Goal: Participate in discussion: Participate in discussion

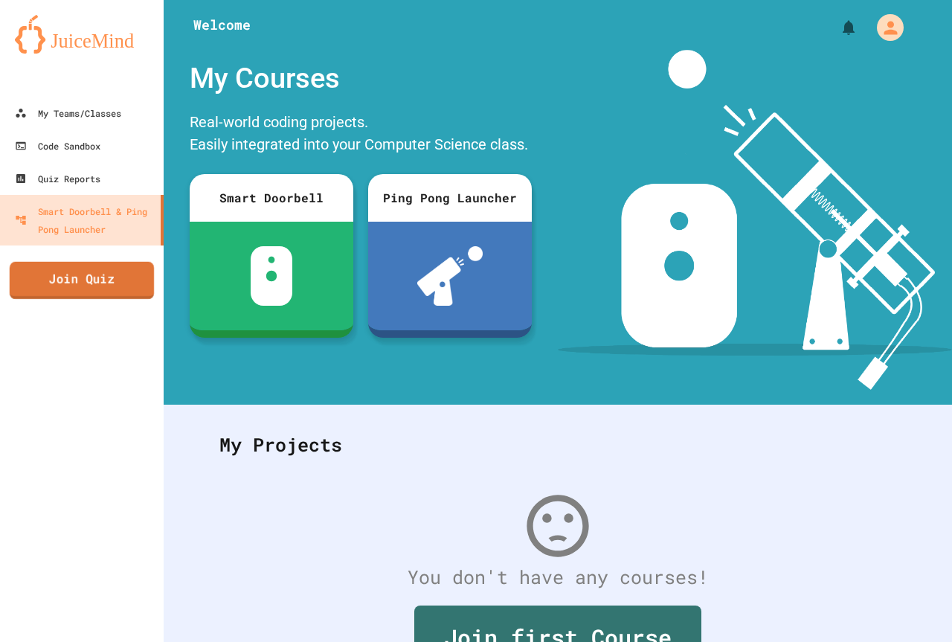
click at [102, 287] on link "Join Quiz" at bounding box center [82, 280] width 144 height 37
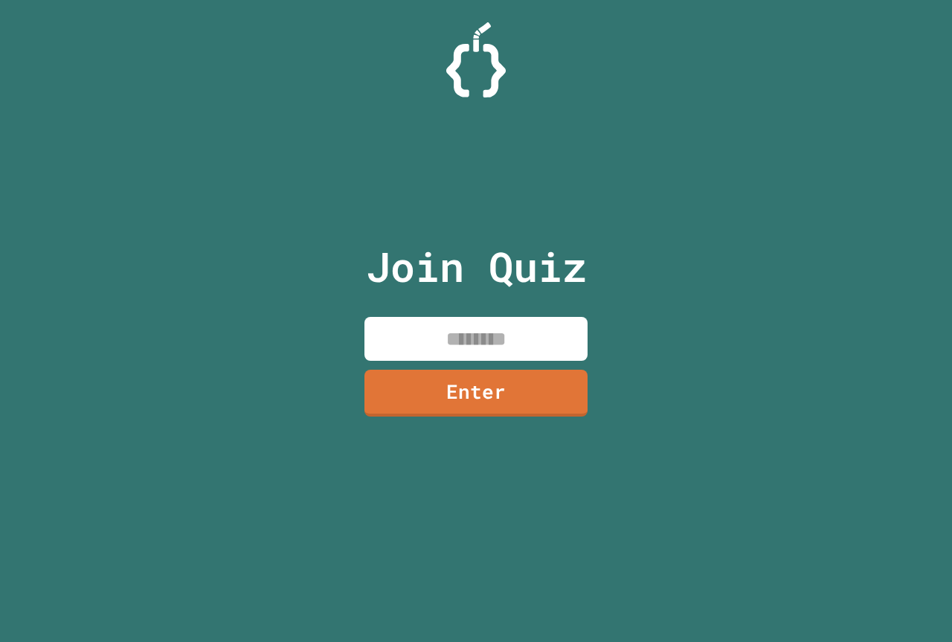
click at [473, 335] on input at bounding box center [475, 339] width 223 height 44
type input "********"
click at [415, 404] on link "Enter" at bounding box center [476, 391] width 226 height 49
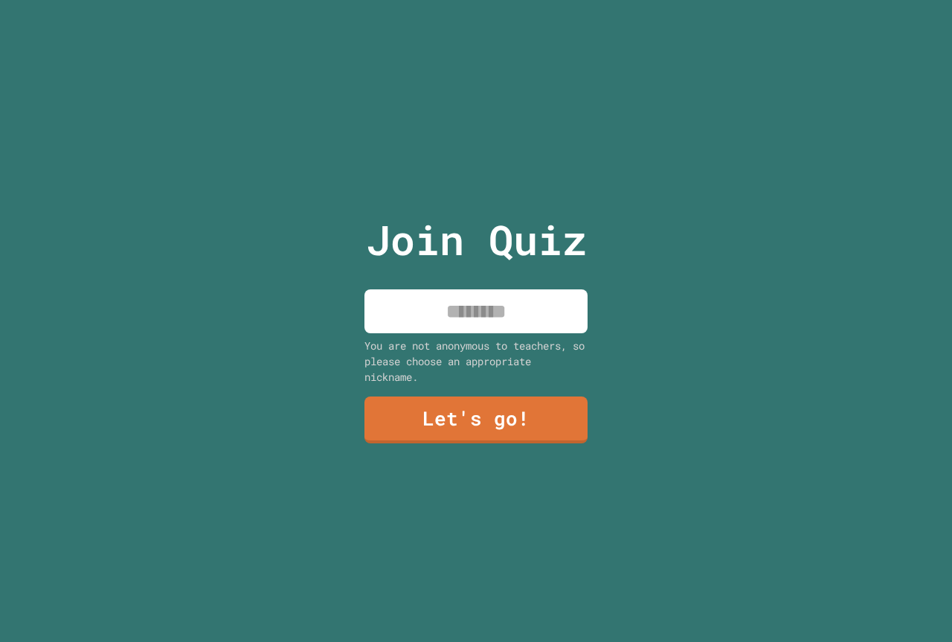
click at [448, 292] on input at bounding box center [475, 311] width 223 height 44
paste input
type input "*"
type input "*******"
click at [536, 447] on div "Join Quiz ******* You are not anonymous to teachers, so please choose an approp…" at bounding box center [476, 321] width 251 height 642
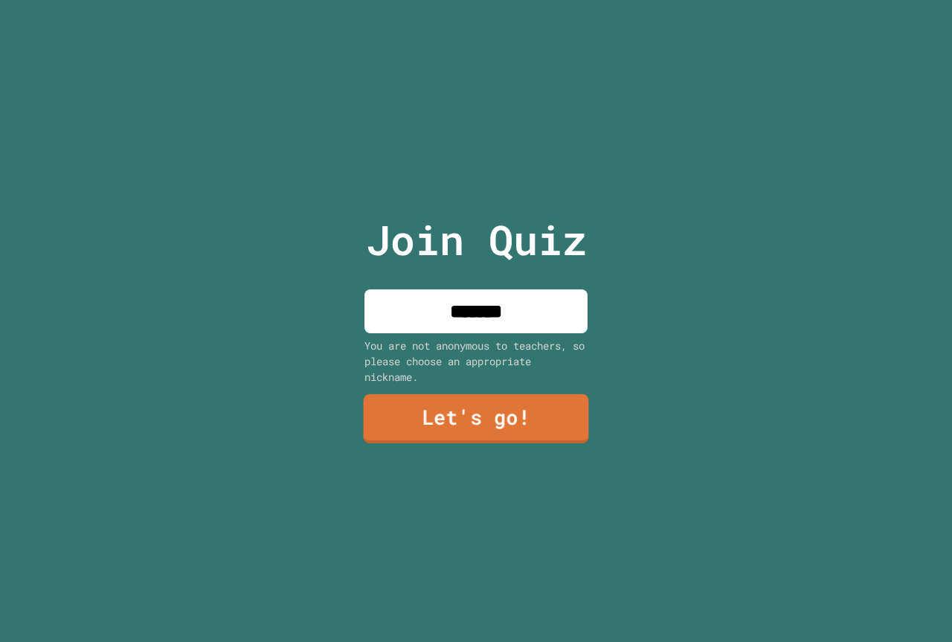
click at [515, 411] on link "Let's go!" at bounding box center [476, 418] width 225 height 49
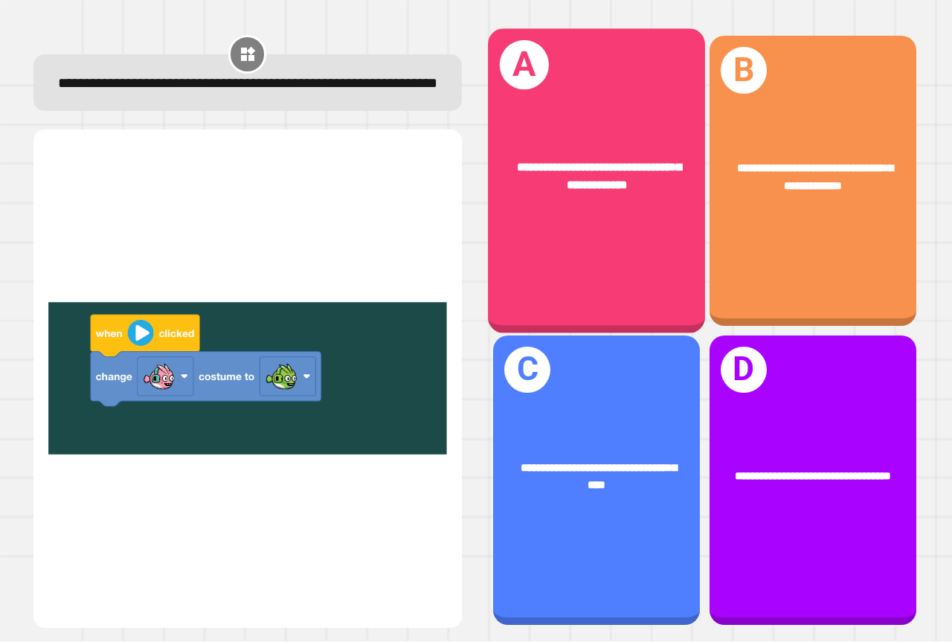
click at [535, 239] on div "**********" at bounding box center [596, 181] width 217 height 304
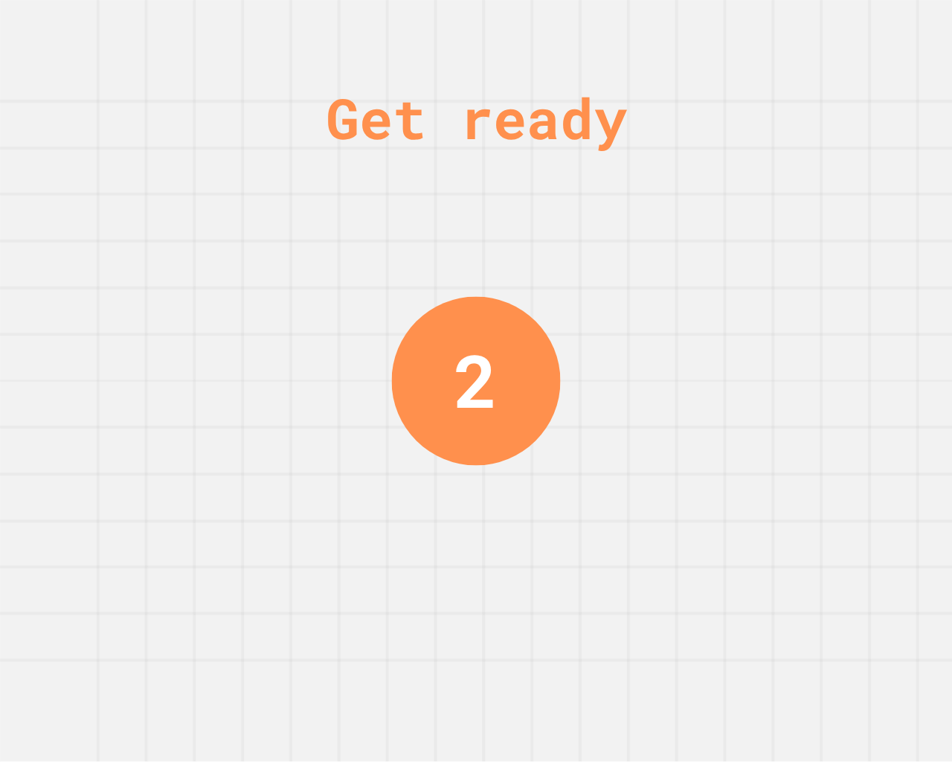
drag, startPoint x: 461, startPoint y: 333, endPoint x: 469, endPoint y: 325, distance: 11.1
click at [468, 326] on div "2" at bounding box center [476, 381] width 169 height 169
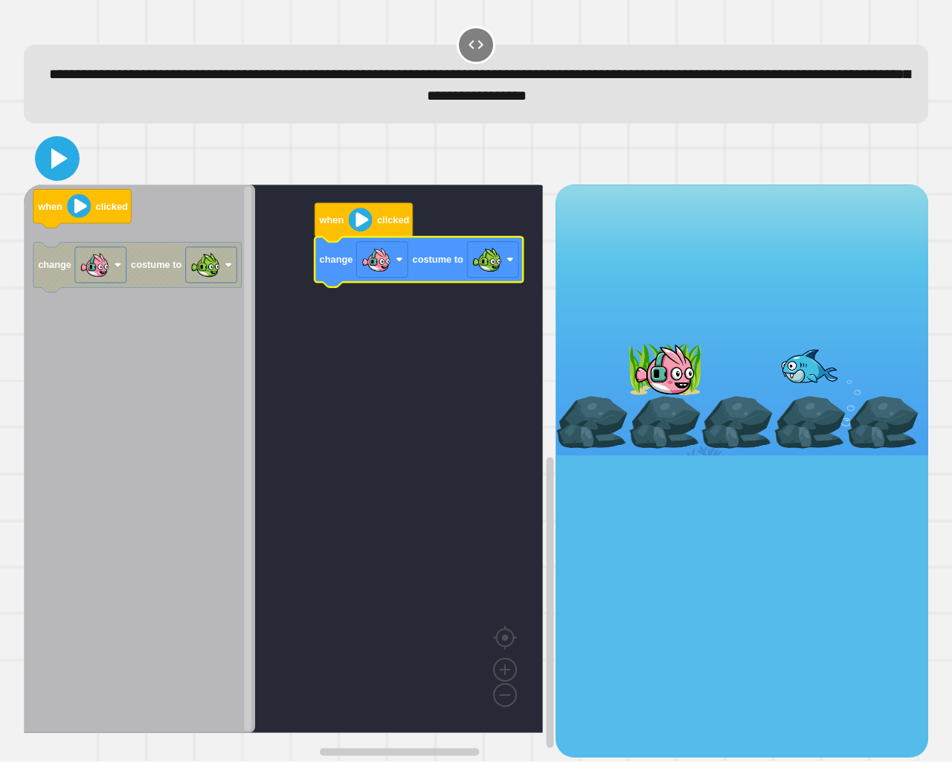
click at [43, 159] on icon at bounding box center [57, 159] width 36 height 36
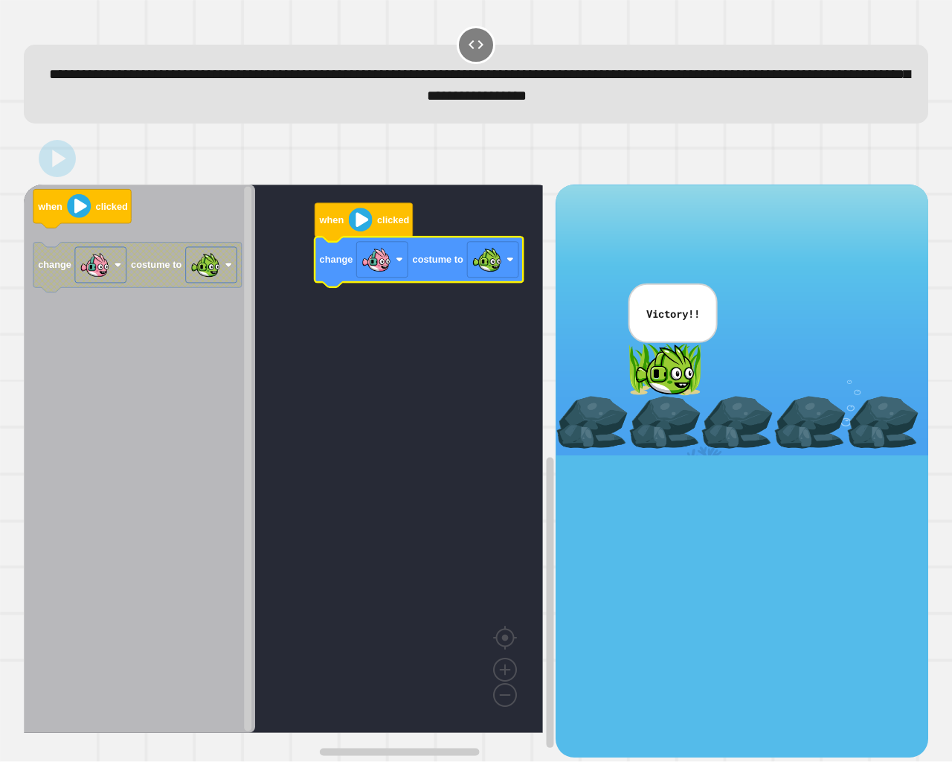
drag, startPoint x: 628, startPoint y: 359, endPoint x: 634, endPoint y: 350, distance: 10.3
click at [628, 359] on div at bounding box center [664, 369] width 73 height 53
drag, startPoint x: 634, startPoint y: 350, endPoint x: 648, endPoint y: 369, distance: 23.4
click at [637, 357] on div at bounding box center [664, 369] width 73 height 53
drag, startPoint x: 648, startPoint y: 369, endPoint x: 614, endPoint y: 396, distance: 43.3
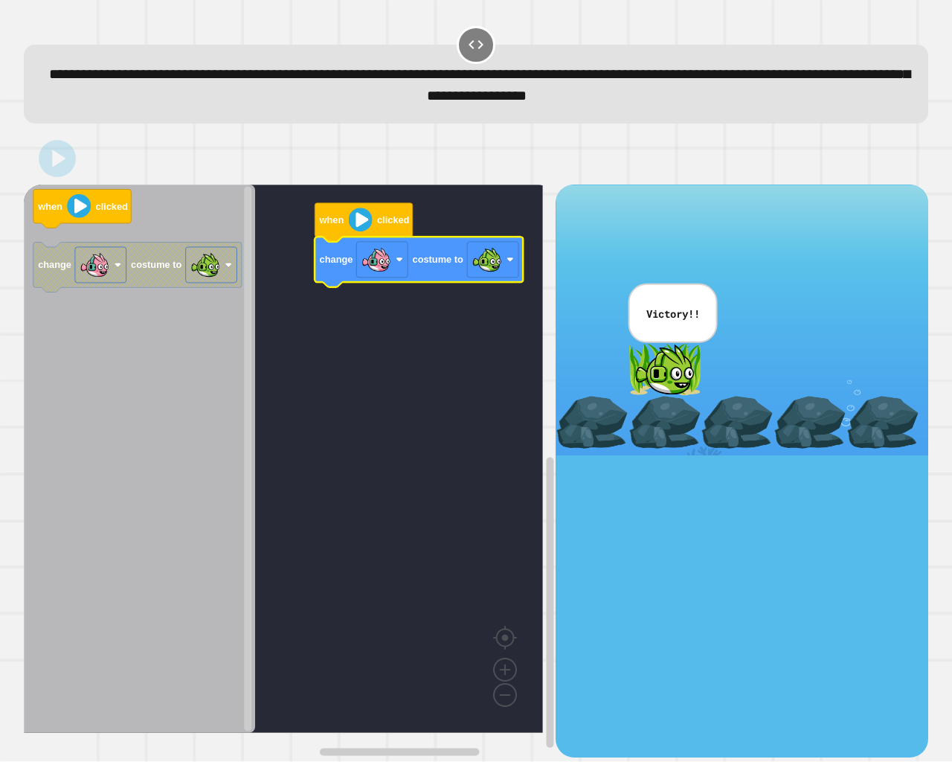
click at [0, 0] on div "Correct! + 923 Explanation: On play button clicked, [PERSON_NAME] color is chan…" at bounding box center [0, 0] width 0 height 0
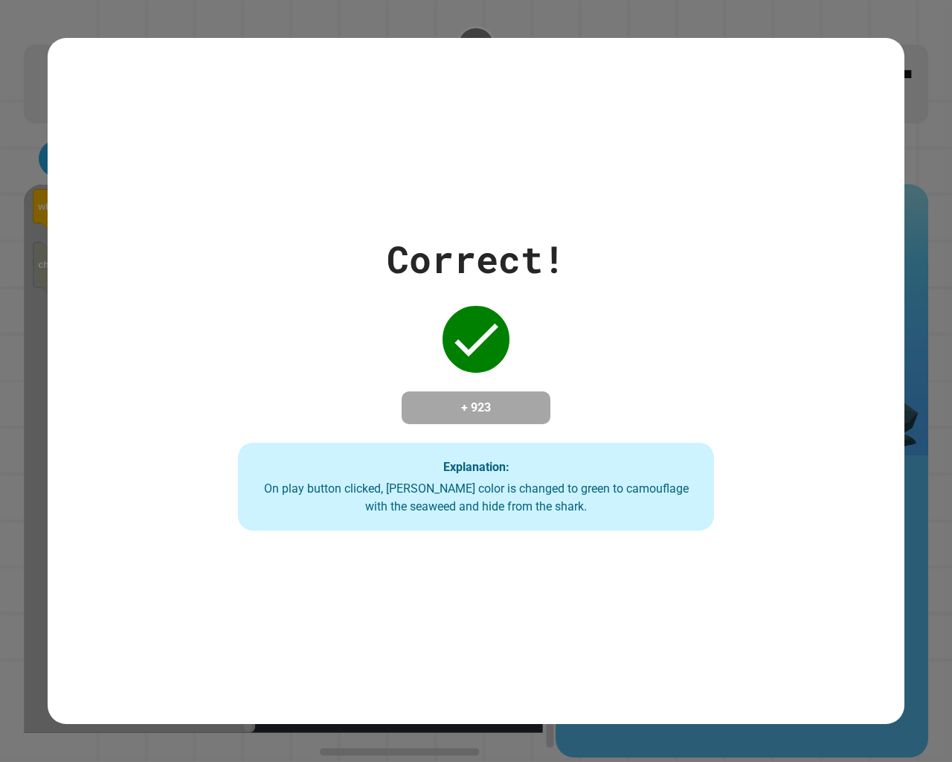
drag, startPoint x: 614, startPoint y: 396, endPoint x: 634, endPoint y: 385, distance: 23.0
click at [636, 392] on div "Correct! + 923 Explanation: On play button clicked, [PERSON_NAME] color is chan…" at bounding box center [476, 380] width 679 height 299
click at [634, 384] on div "Correct! + 923 Explanation: On play button clicked, [PERSON_NAME] color is chan…" at bounding box center [476, 380] width 679 height 299
drag, startPoint x: 611, startPoint y: 370, endPoint x: 550, endPoint y: 336, distance: 69.6
click at [603, 363] on div "Correct! + 923 Explanation: On play button clicked, [PERSON_NAME] color is chan…" at bounding box center [476, 380] width 679 height 299
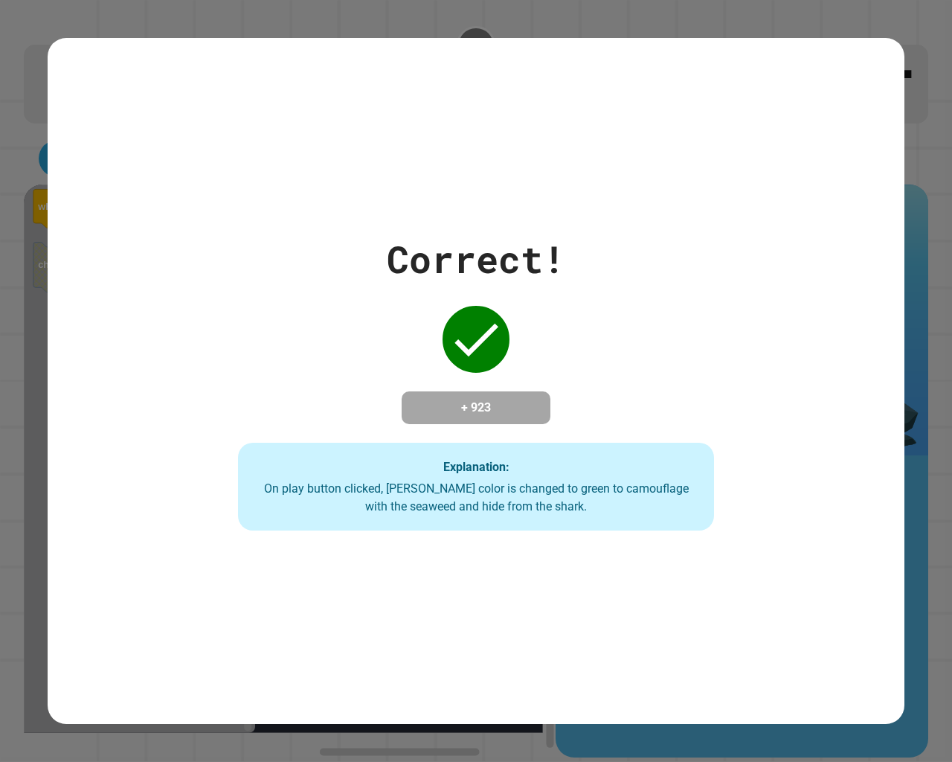
drag, startPoint x: 346, startPoint y: 527, endPoint x: 25, endPoint y: 542, distance: 321.6
click at [25, 542] on div "Correct! + 923 Explanation: On play button clicked, Finley's color is changed t…" at bounding box center [476, 381] width 952 height 762
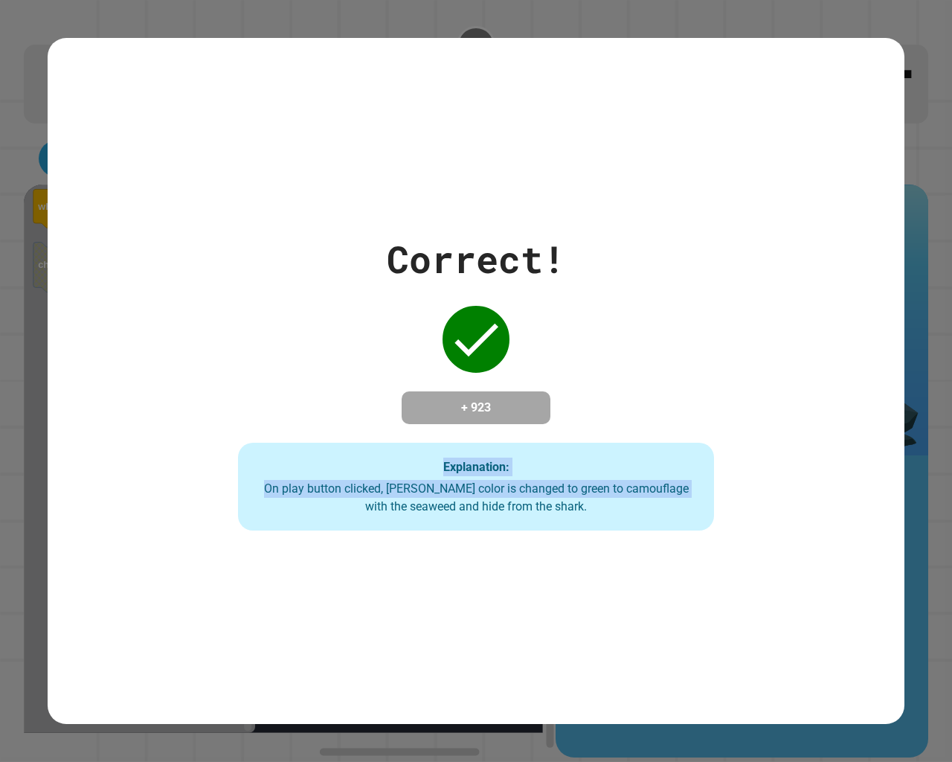
drag, startPoint x: 9, startPoint y: 526, endPoint x: 0, endPoint y: 460, distance: 66.0
click at [0, 460] on div "Correct! + 923 Explanation: On play button clicked, Finley's color is changed t…" at bounding box center [476, 381] width 952 height 762
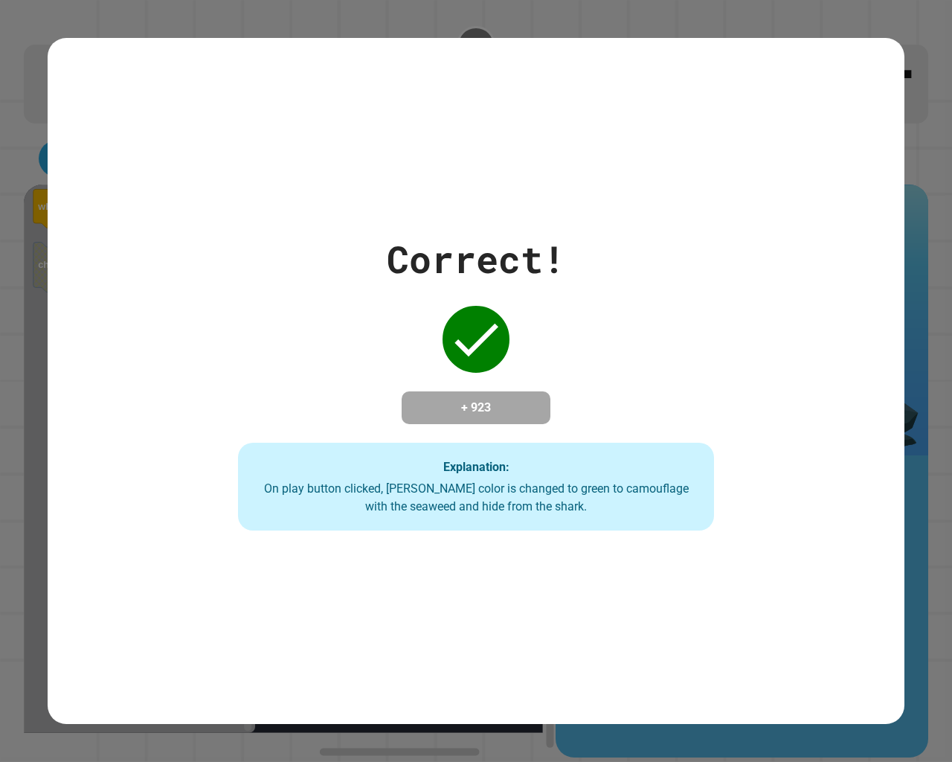
click at [309, 343] on div "Correct! + 923 Explanation: On play button clicked, Finley's color is changed t…" at bounding box center [476, 380] width 679 height 299
drag, startPoint x: 0, startPoint y: 353, endPoint x: 49, endPoint y: 340, distance: 50.9
click at [0, 364] on div "Correct! + 923 Explanation: On play button clicked, Finley's color is changed t…" at bounding box center [476, 381] width 952 height 762
drag, startPoint x: 951, startPoint y: 12, endPoint x: 256, endPoint y: 175, distance: 714.2
click at [0, 274] on div "Correct! + 923 Explanation: On play button clicked, Finley's color is changed t…" at bounding box center [476, 381] width 952 height 762
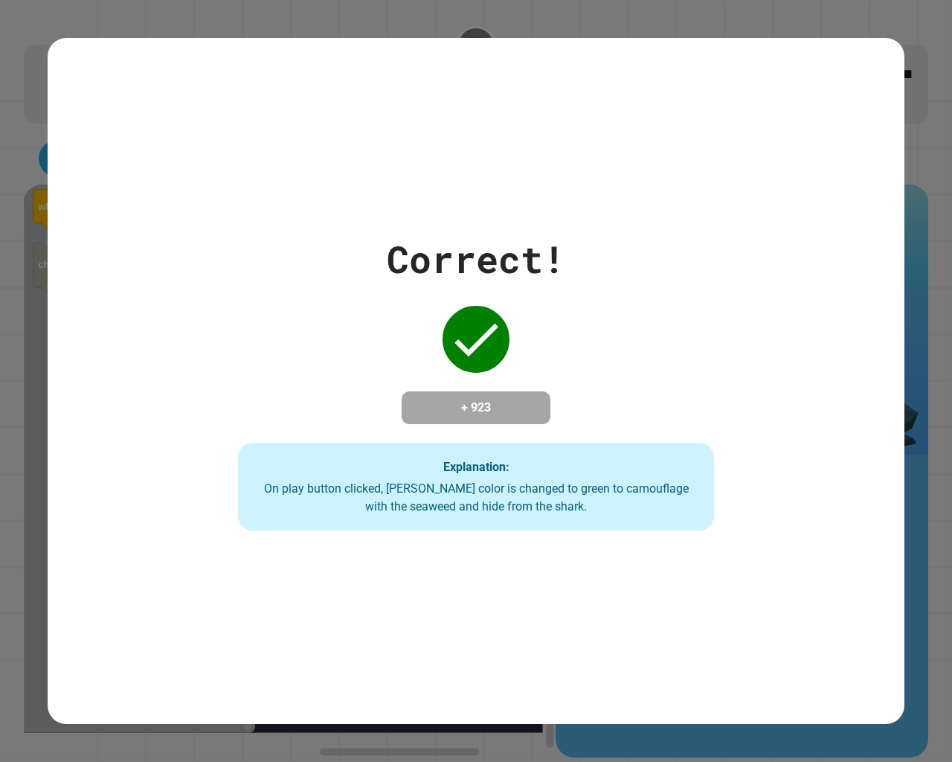
drag, startPoint x: 766, startPoint y: 255, endPoint x: 750, endPoint y: 251, distance: 16.2
click at [757, 251] on div "Correct! + 923 Explanation: On play button clicked, Finley's color is changed t…" at bounding box center [476, 380] width 679 height 299
click at [689, 239] on div "Correct! + 923 Explanation: On play button clicked, Finley's color is changed t…" at bounding box center [476, 380] width 679 height 299
drag, startPoint x: 569, startPoint y: 241, endPoint x: 397, endPoint y: 320, distance: 189.0
click at [277, 393] on div "Correct! + 923 Explanation: On play button clicked, Finley's color is changed t…" at bounding box center [476, 380] width 679 height 299
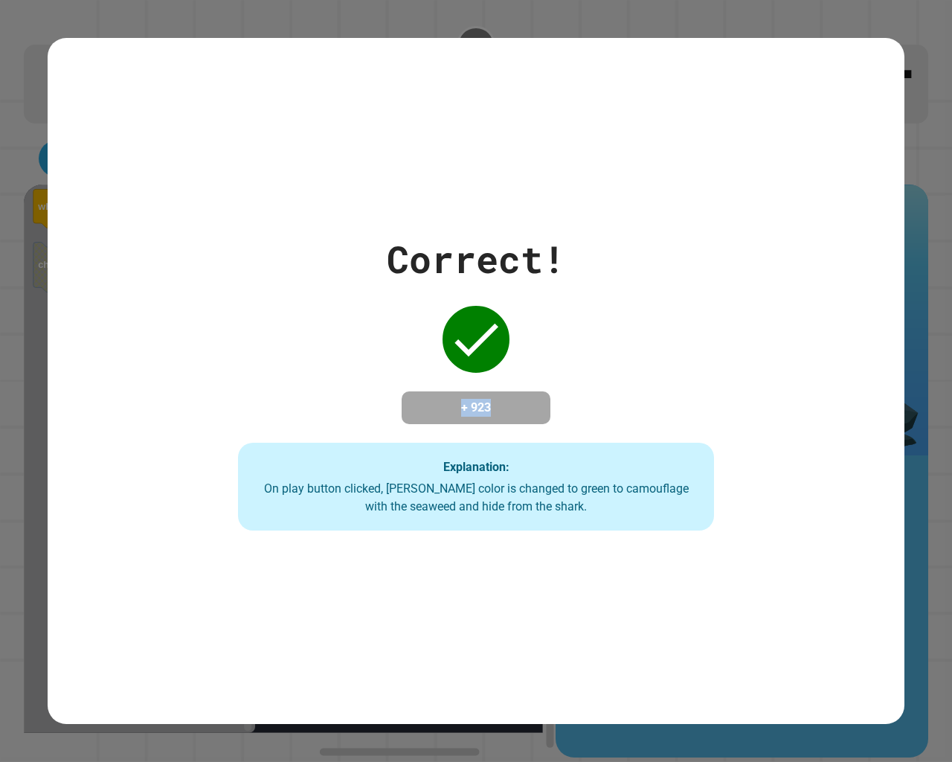
click at [707, 68] on div "Correct! + 923 Explanation: On play button clicked, Finley's color is changed t…" at bounding box center [476, 381] width 857 height 686
drag, startPoint x: 686, startPoint y: 117, endPoint x: 668, endPoint y: 123, distance: 18.8
click at [684, 129] on div "Correct! + 923 Explanation: On play button clicked, Finley's color is changed t…" at bounding box center [476, 381] width 857 height 686
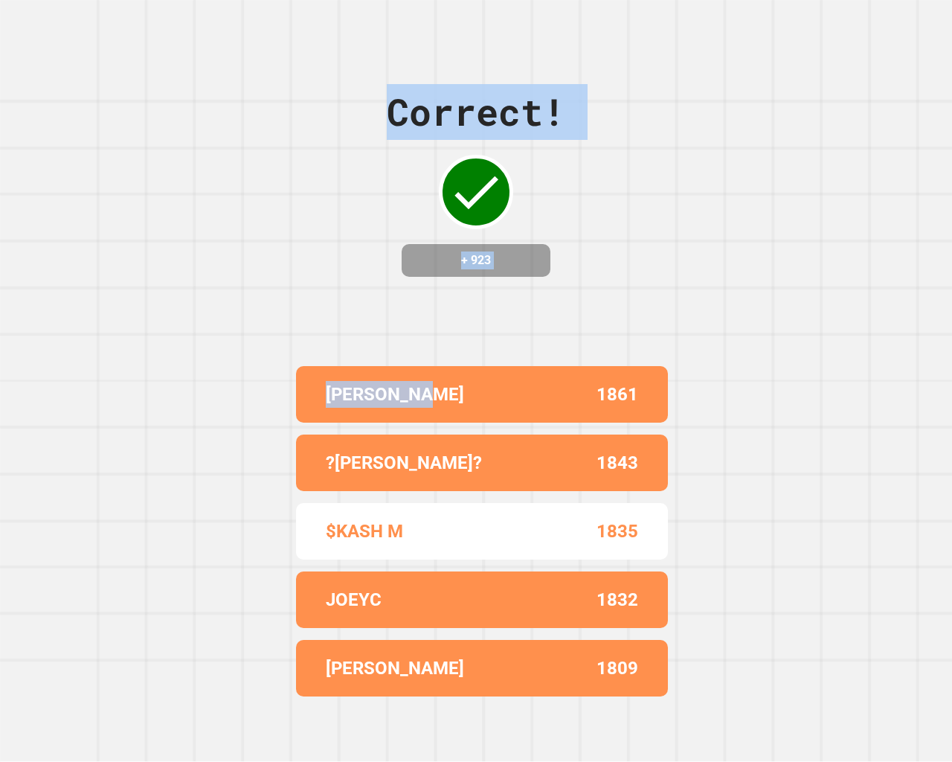
drag, startPoint x: 602, startPoint y: 219, endPoint x: 378, endPoint y: 382, distance: 276.8
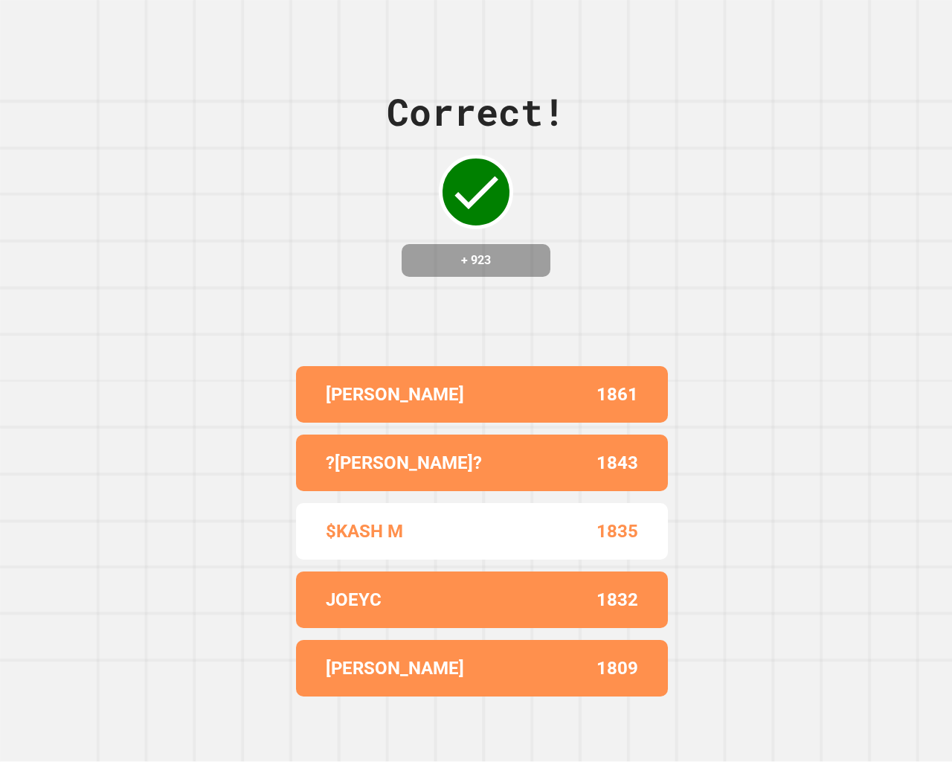
click at [859, 305] on div "Correct! + 923 CARTER STEPHENS 1861 ?BREWTON? 1843 $KASH M 1835 JOEYC 1832 KARS…" at bounding box center [476, 381] width 952 height 762
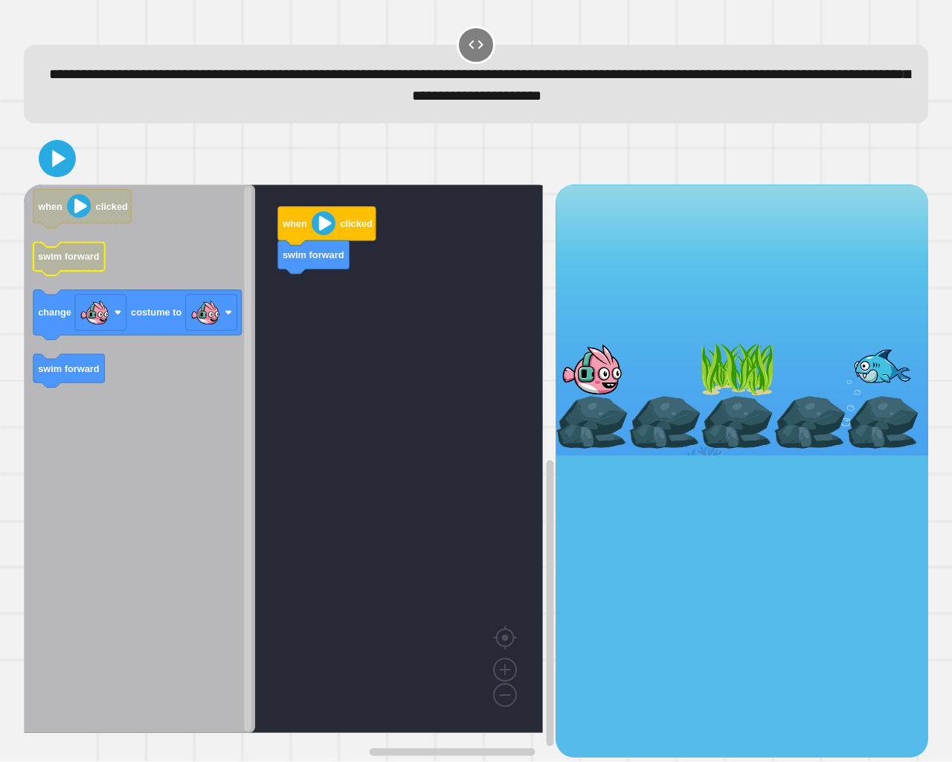
click at [116, 290] on icon "when clicked swim forward change costume to swim forward" at bounding box center [139, 458] width 231 height 548
click at [196, 319] on icon "when clicked swim forward change costume to swim forward" at bounding box center [139, 458] width 231 height 548
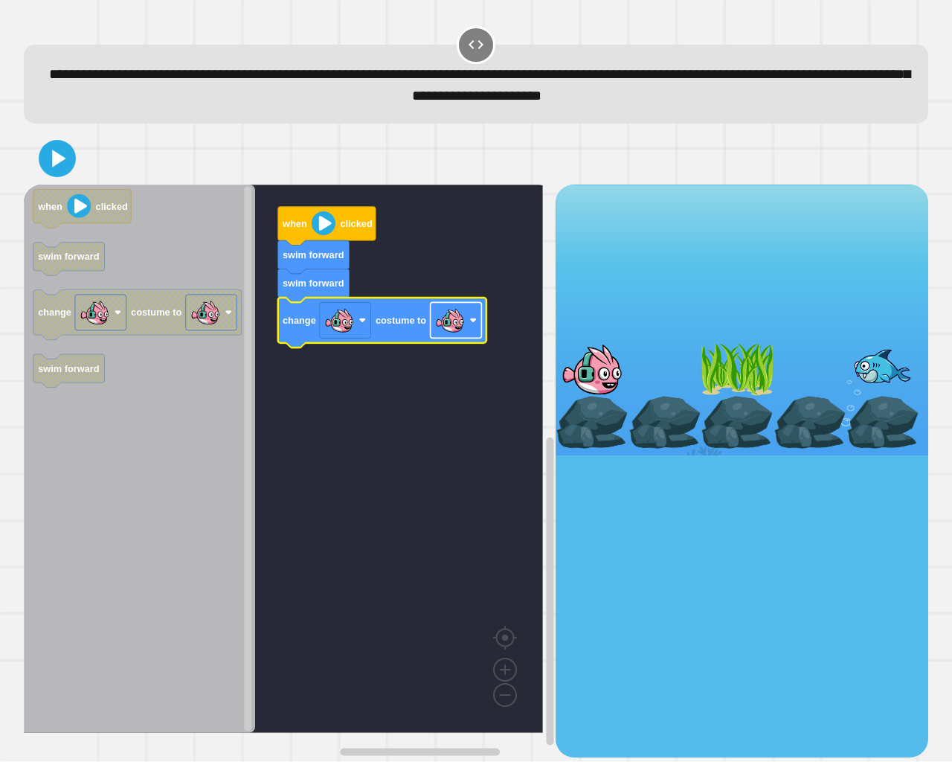
click at [452, 338] on rect "Blockly Workspace" at bounding box center [456, 321] width 51 height 36
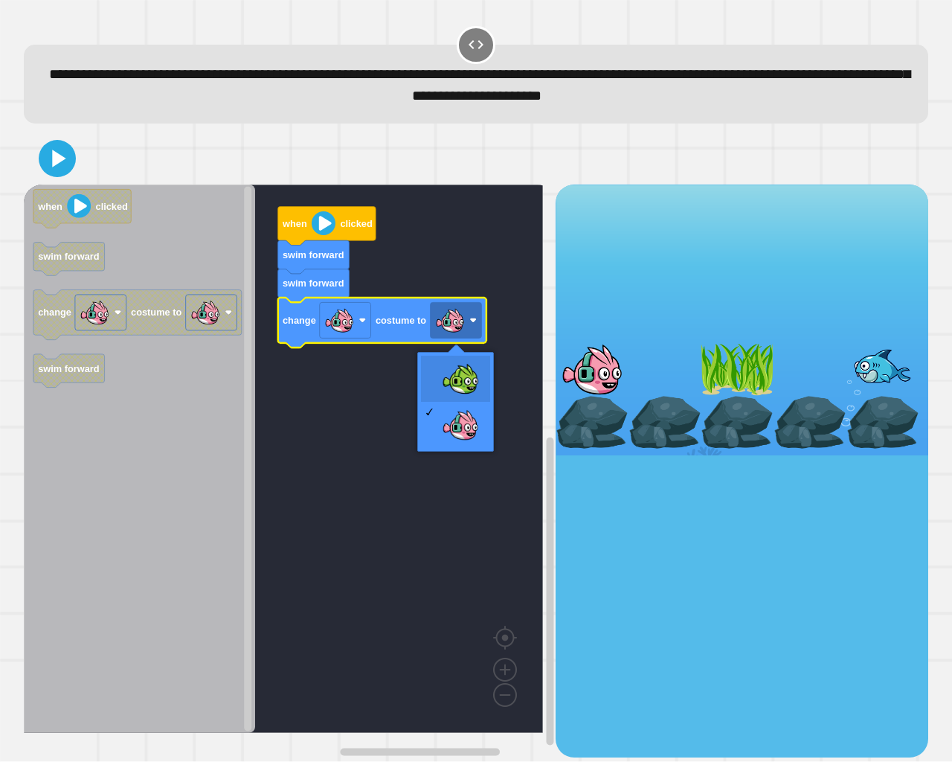
drag, startPoint x: 458, startPoint y: 372, endPoint x: 445, endPoint y: 364, distance: 14.7
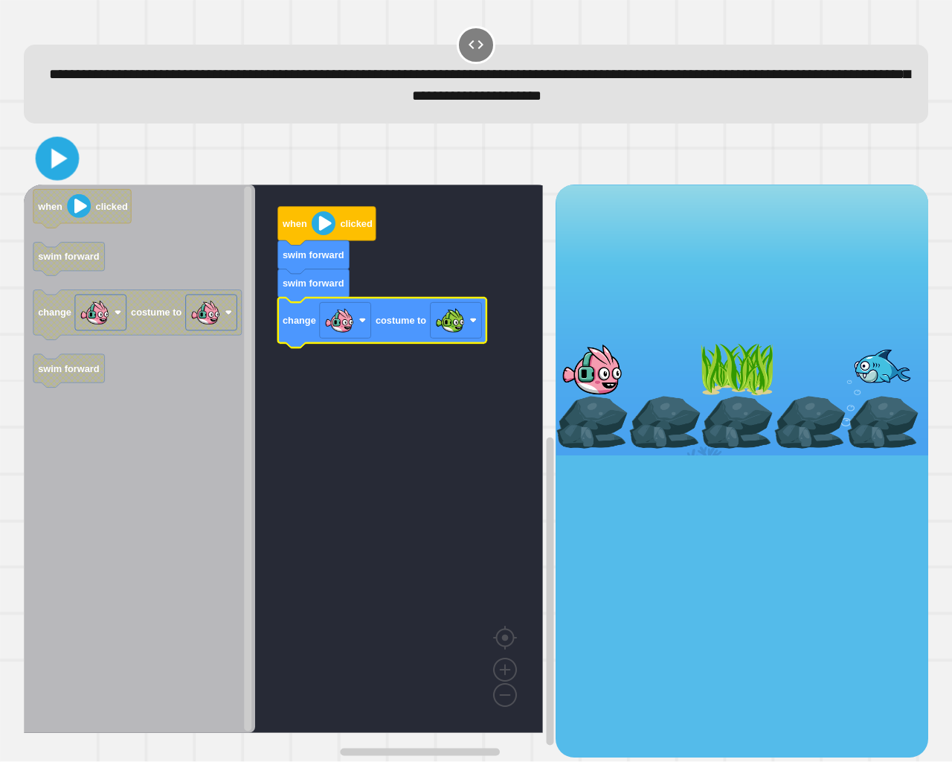
click at [57, 173] on icon at bounding box center [57, 158] width 35 height 35
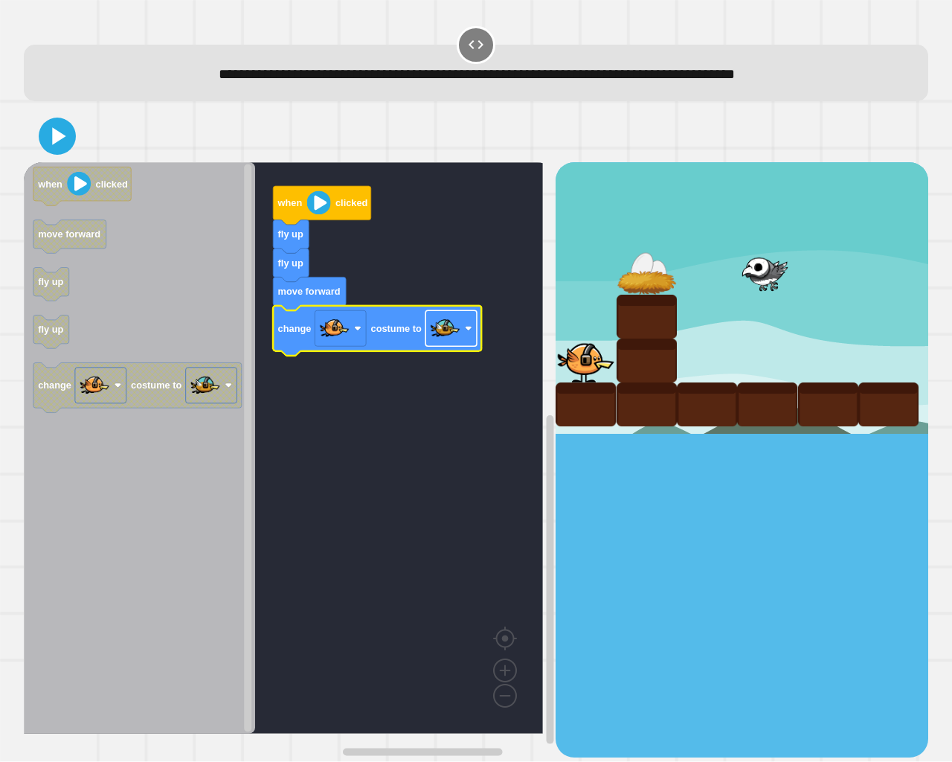
click at [446, 339] on image "Blockly Workspace" at bounding box center [446, 329] width 30 height 30
click at [450, 332] on image "Blockly Workspace" at bounding box center [446, 329] width 30 height 30
click at [59, 136] on icon at bounding box center [59, 136] width 14 height 18
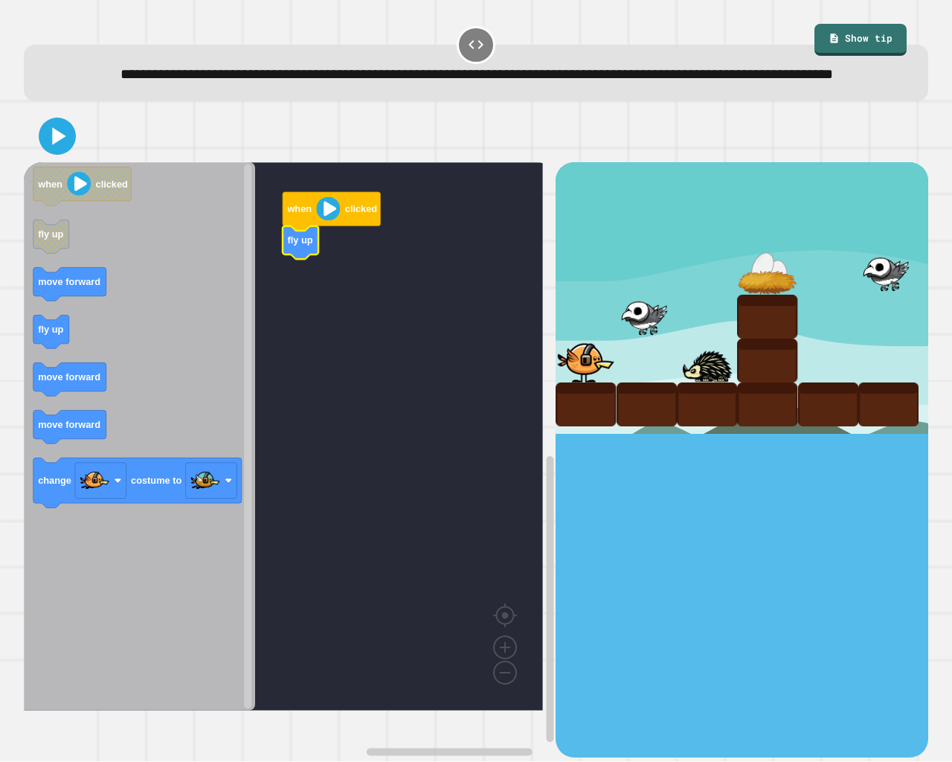
click at [57, 290] on icon "Blockly Workspace" at bounding box center [139, 436] width 231 height 548
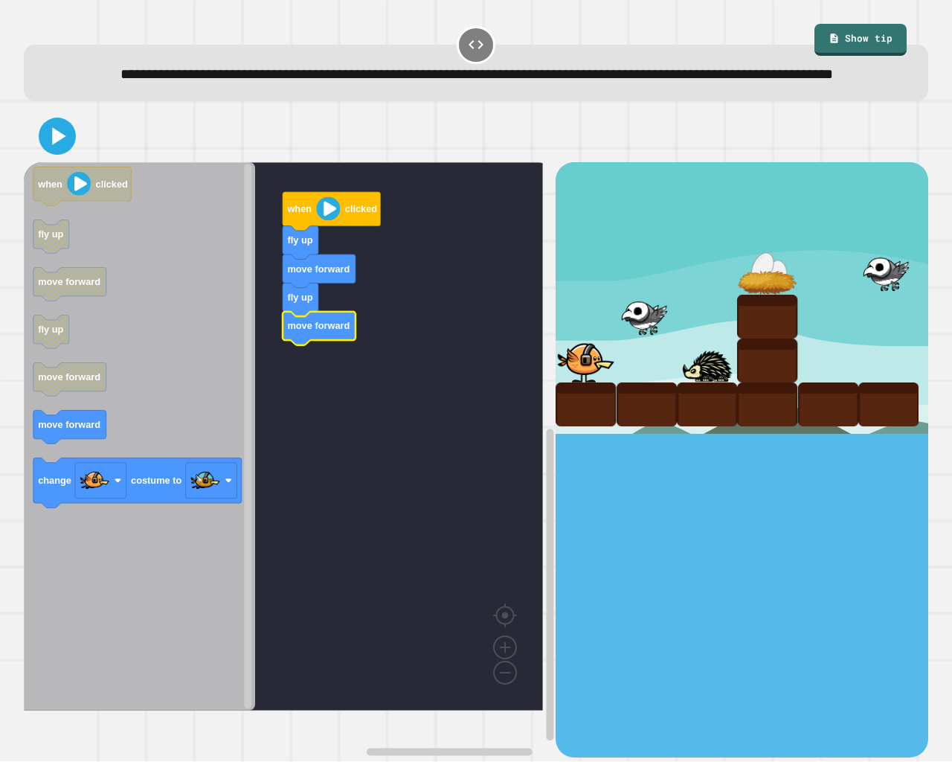
click at [185, 430] on icon "Blockly Workspace" at bounding box center [139, 436] width 231 height 548
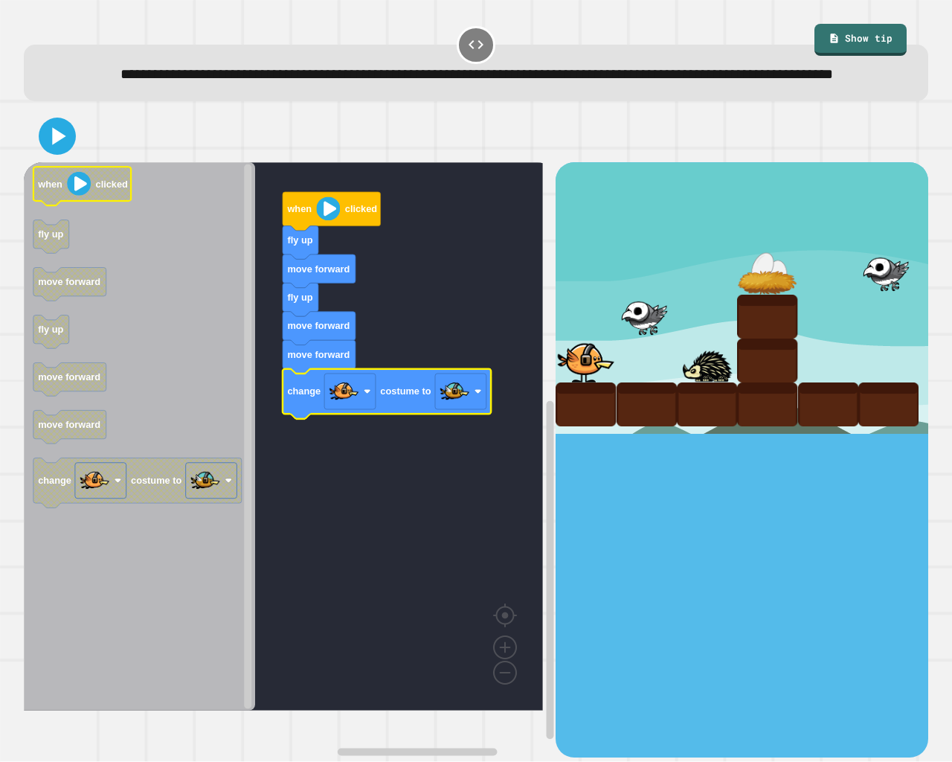
click at [80, 162] on div at bounding box center [476, 136] width 904 height 52
click at [75, 162] on div at bounding box center [476, 136] width 904 height 52
click at [50, 153] on icon at bounding box center [57, 136] width 33 height 33
click at [77, 162] on div at bounding box center [476, 136] width 904 height 52
click at [83, 162] on div at bounding box center [476, 136] width 904 height 52
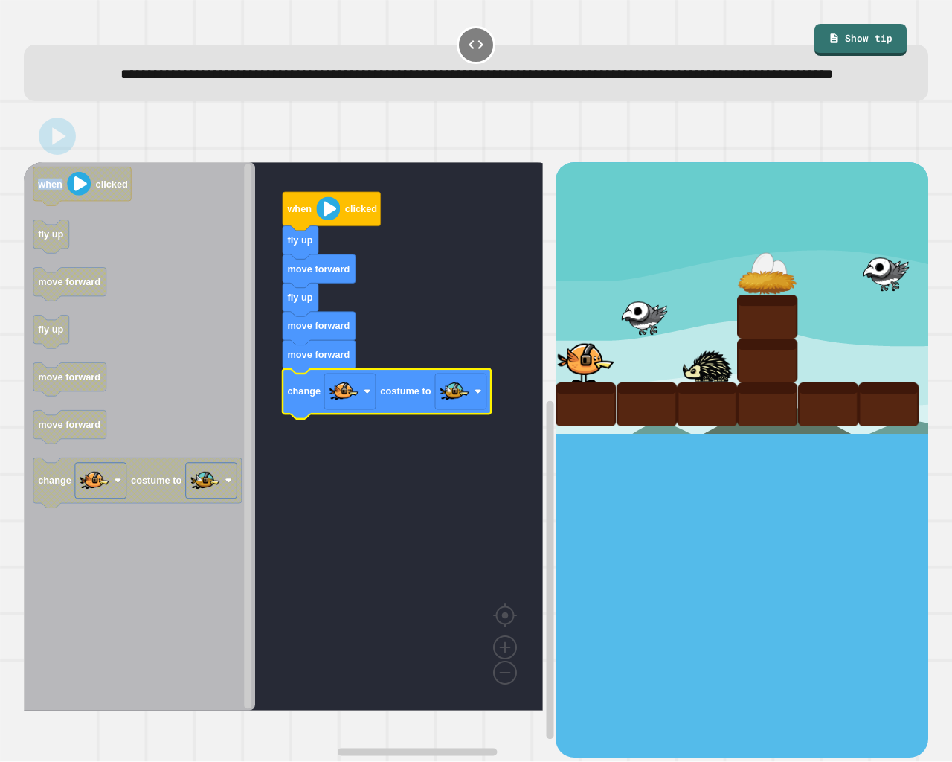
click at [84, 162] on div at bounding box center [476, 136] width 904 height 52
click at [83, 158] on div at bounding box center [476, 136] width 904 height 52
click at [83, 156] on div at bounding box center [476, 136] width 904 height 52
click at [78, 153] on div at bounding box center [476, 136] width 904 height 52
click at [74, 152] on div at bounding box center [476, 136] width 904 height 52
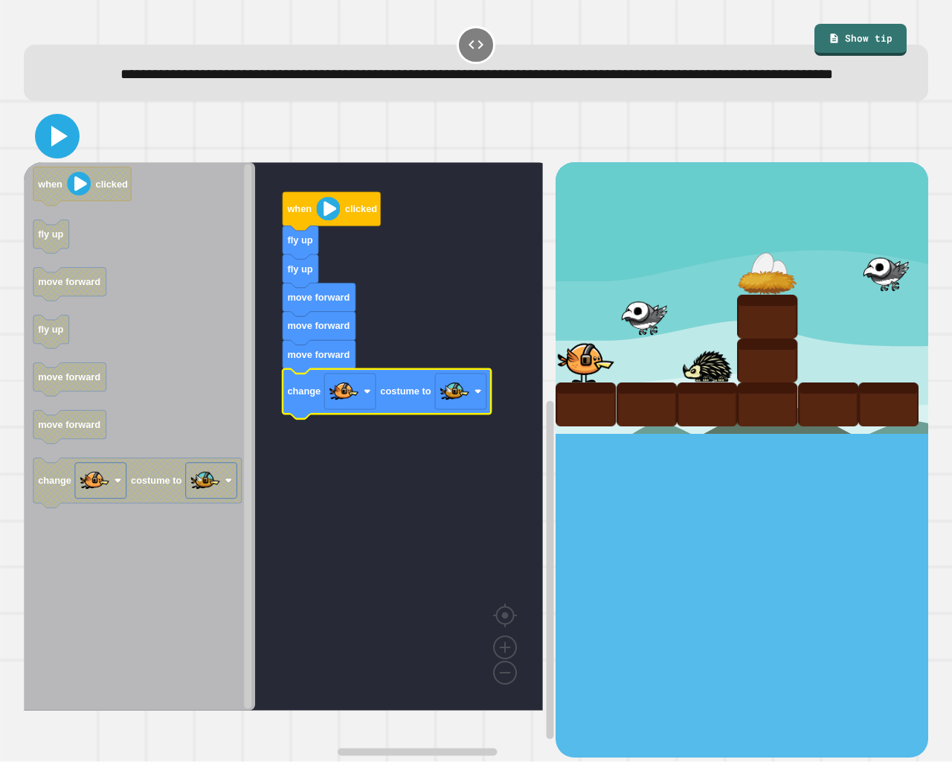
drag, startPoint x: 76, startPoint y: 163, endPoint x: 65, endPoint y: 158, distance: 12.3
click at [75, 158] on button at bounding box center [57, 136] width 45 height 45
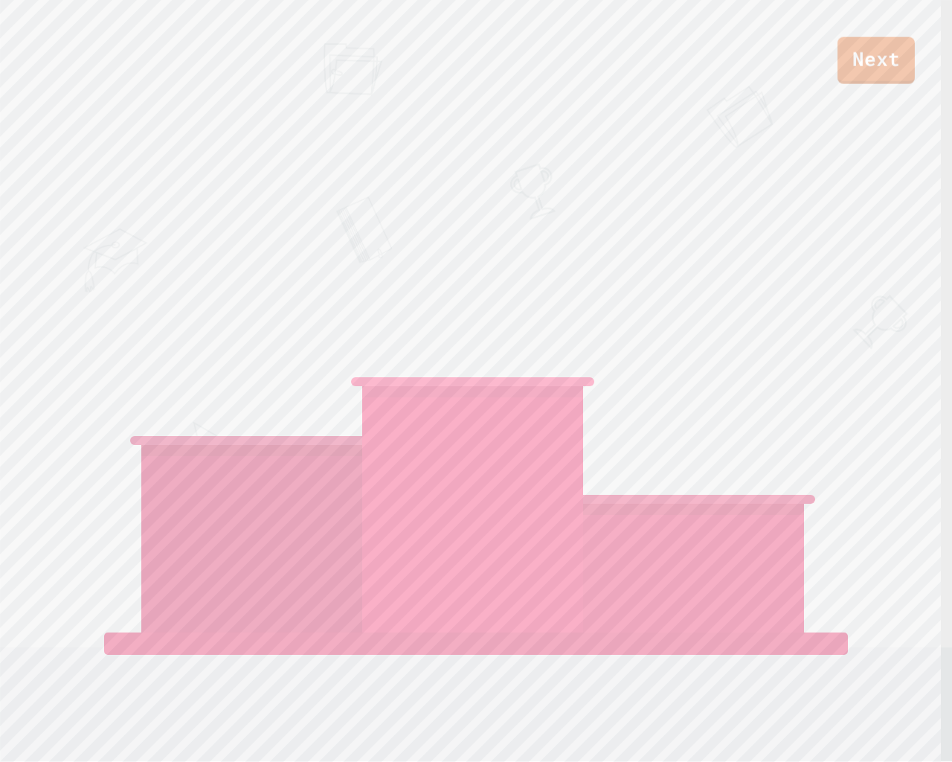
click at [879, 57] on link "Next" at bounding box center [875, 60] width 77 height 47
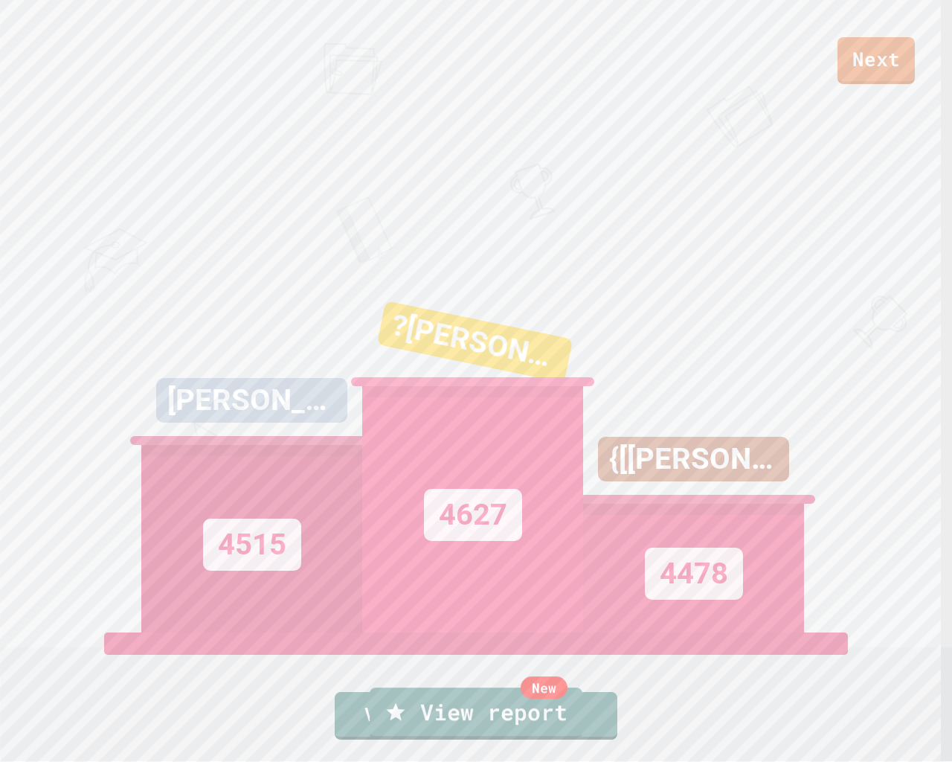
click at [440, 641] on link "New View report" at bounding box center [476, 712] width 213 height 51
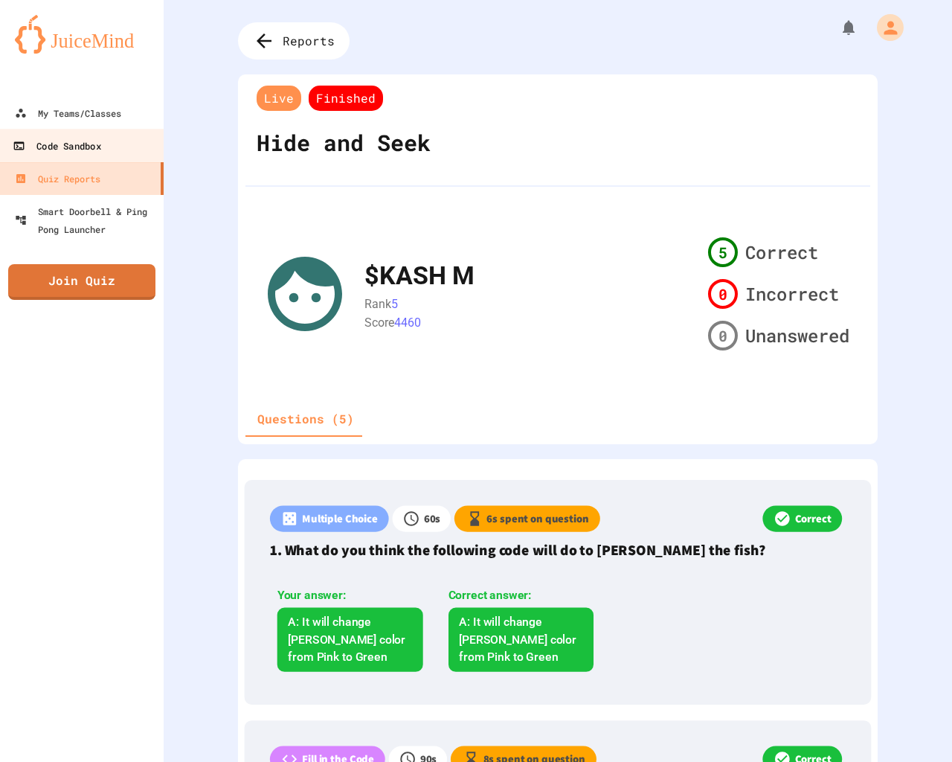
click at [108, 146] on link "Code Sandbox" at bounding box center [82, 145] width 169 height 33
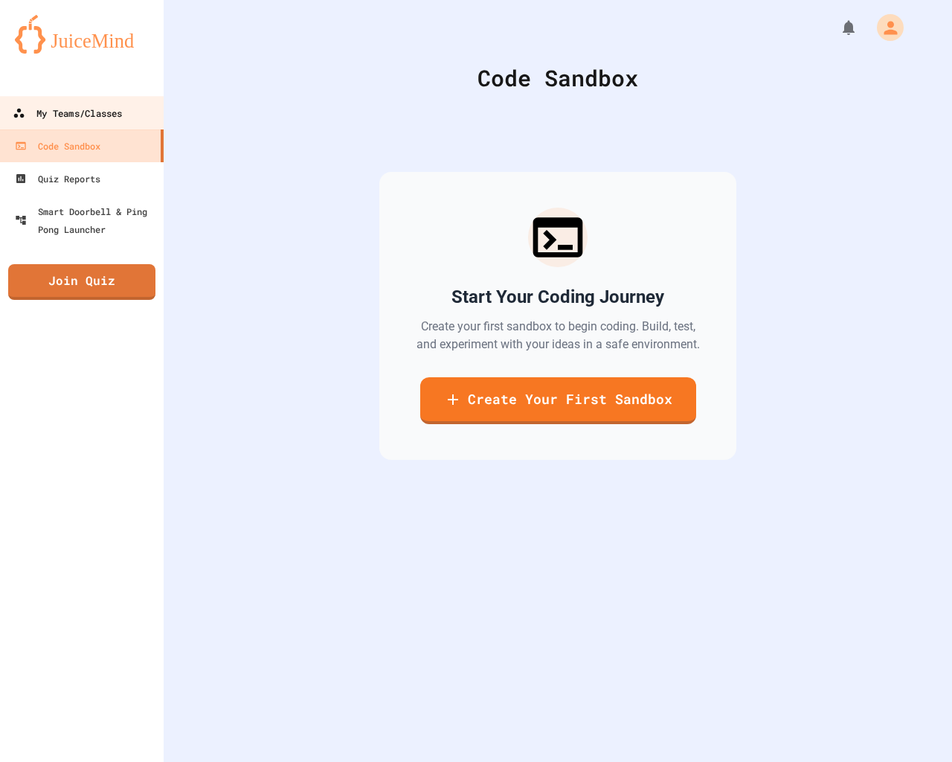
click at [106, 106] on div "My Teams/Classes" at bounding box center [67, 113] width 109 height 19
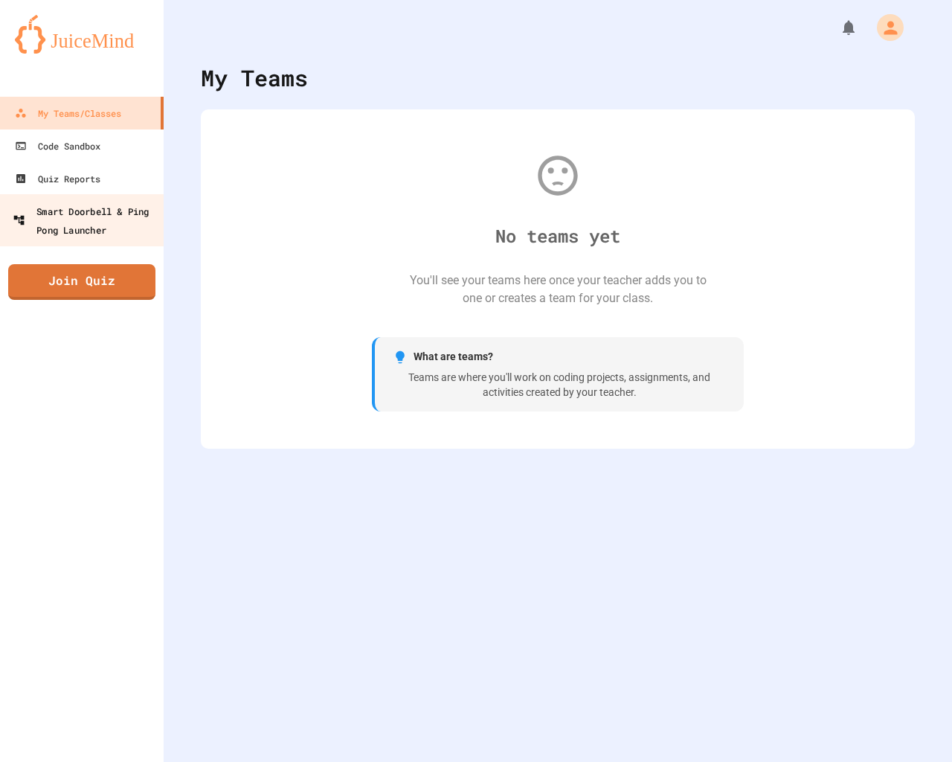
click at [103, 198] on link "Smart Doorbell & Ping Pong Launcher" at bounding box center [82, 220] width 169 height 52
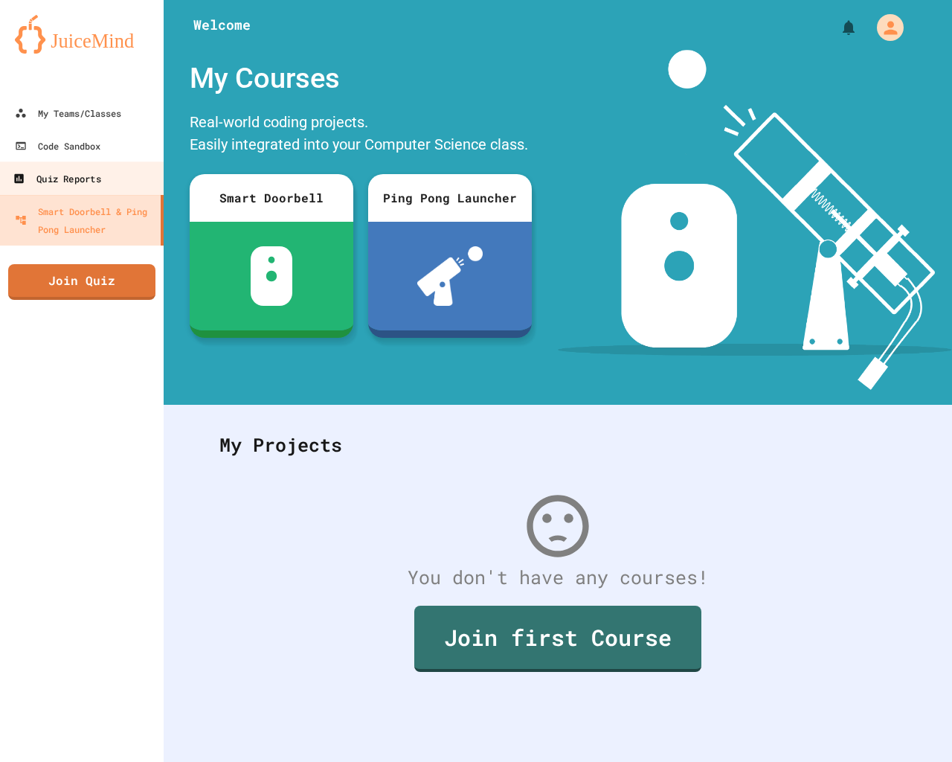
click at [106, 173] on link "Quiz Reports" at bounding box center [82, 177] width 169 height 33
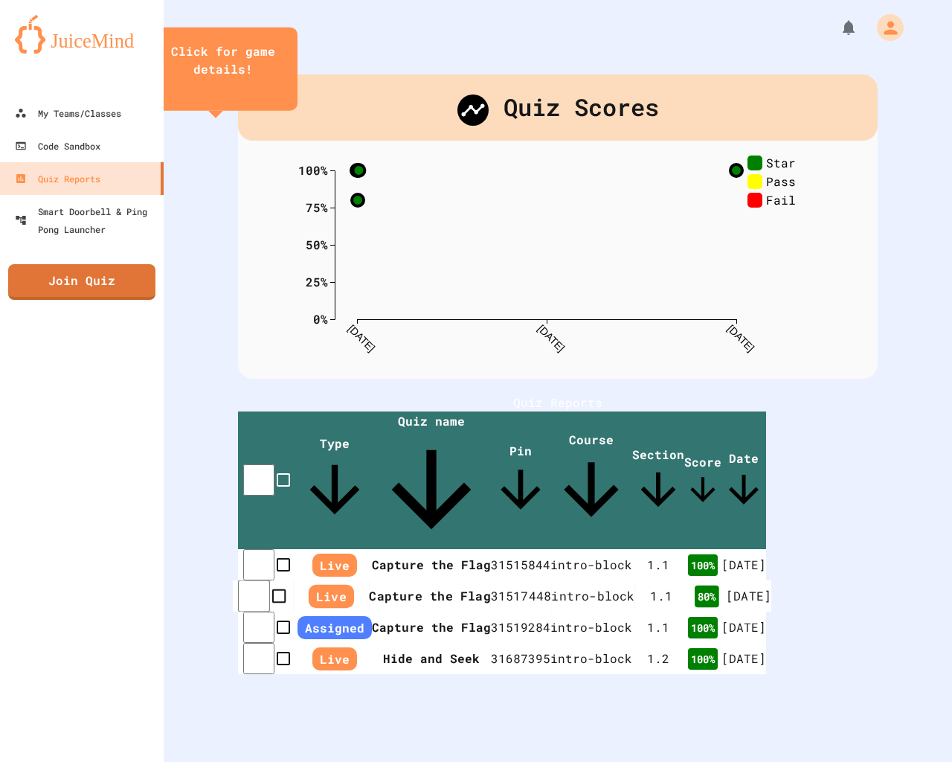
scroll to position [16, 0]
click at [434, 580] on th "Capture the Flag" at bounding box center [430, 596] width 121 height 32
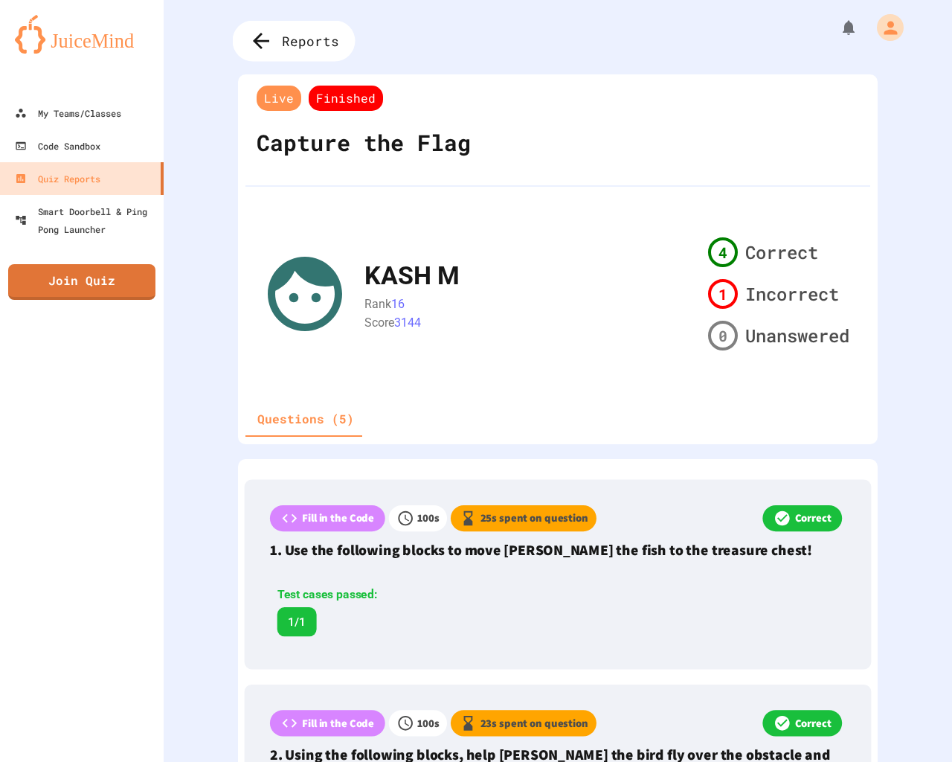
scroll to position [8, 0]
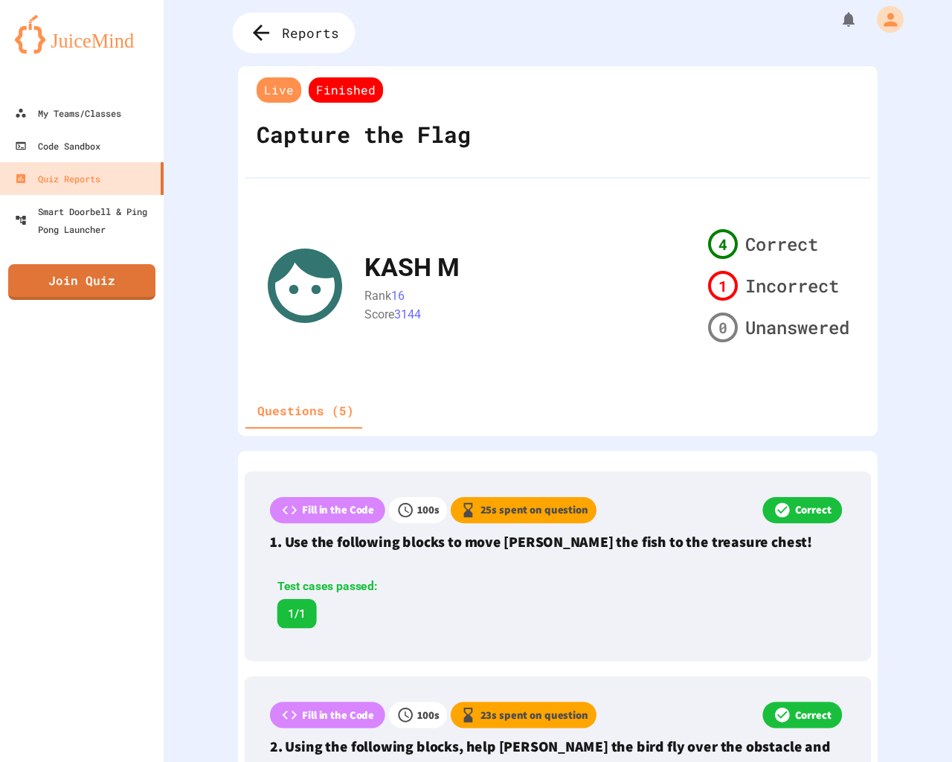
click at [278, 23] on div "Reports" at bounding box center [294, 33] width 123 height 41
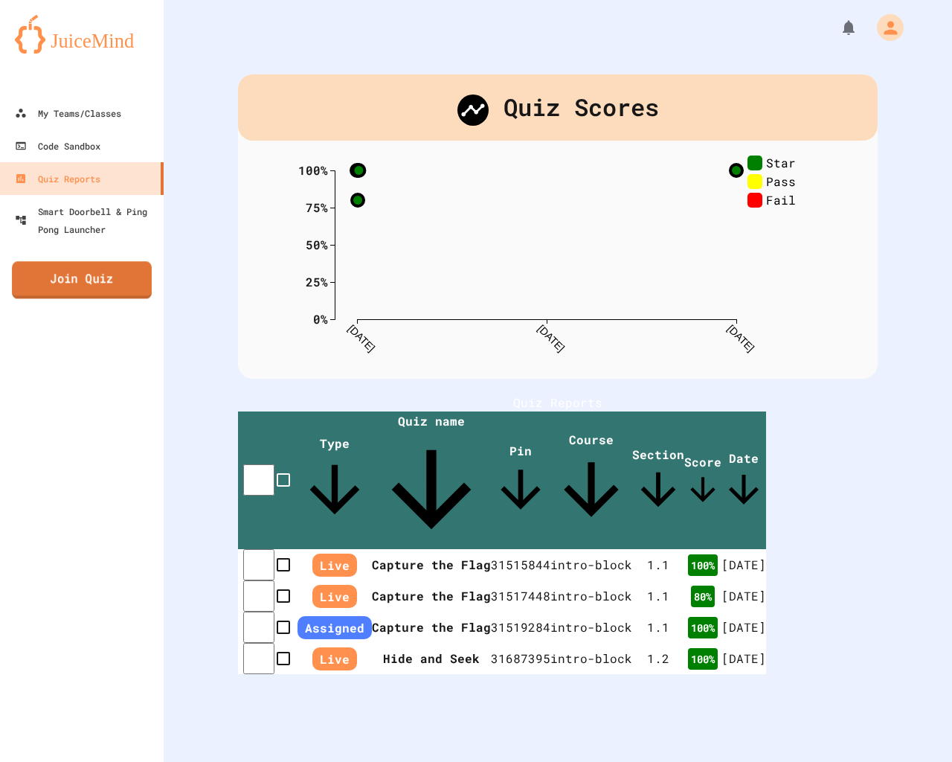
click at [73, 294] on link "Join Quiz" at bounding box center [82, 279] width 140 height 37
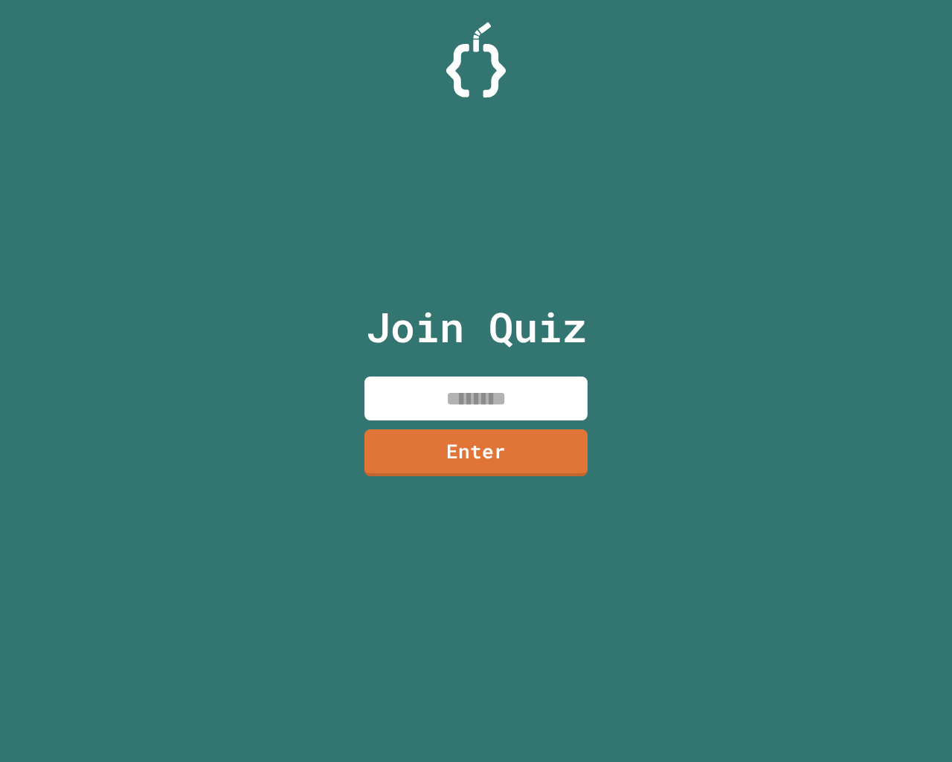
drag, startPoint x: 434, startPoint y: 387, endPoint x: 434, endPoint y: 379, distance: 7.5
click at [434, 380] on input at bounding box center [475, 398] width 223 height 44
type input "********"
drag, startPoint x: 553, startPoint y: 455, endPoint x: 541, endPoint y: 469, distance: 19.0
click at [541, 469] on link "Enter" at bounding box center [475, 452] width 223 height 47
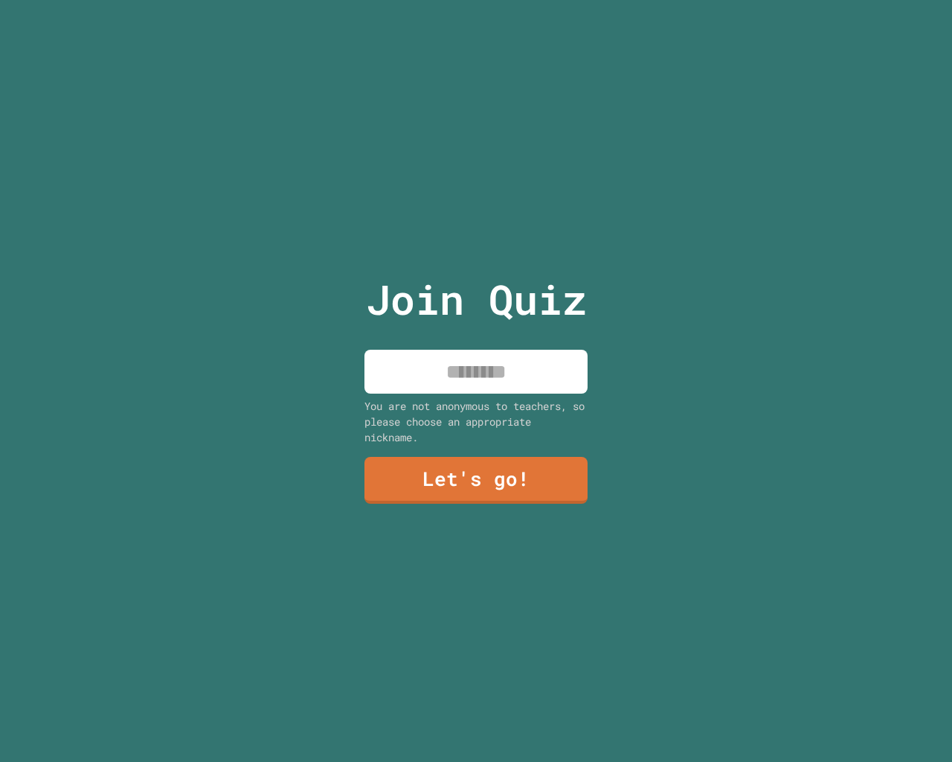
click at [513, 382] on input at bounding box center [475, 372] width 223 height 44
type input "*********"
click at [530, 482] on link "Let's go!" at bounding box center [475, 478] width 227 height 49
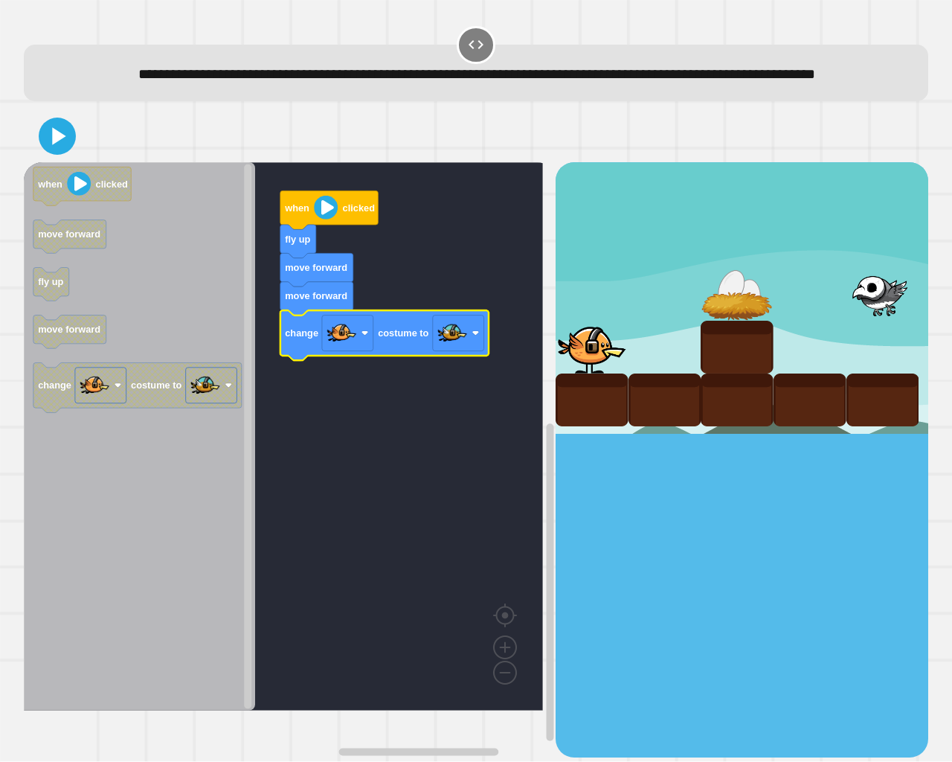
click at [51, 151] on icon at bounding box center [57, 136] width 30 height 30
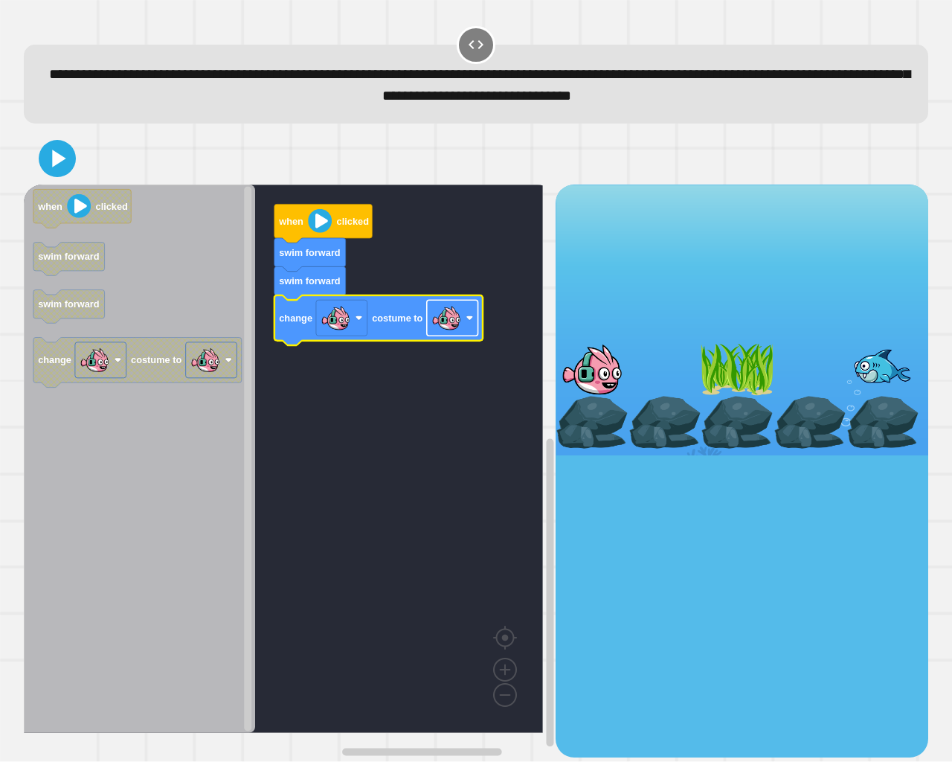
click at [427, 329] on rect "Blockly Workspace" at bounding box center [452, 318] width 51 height 36
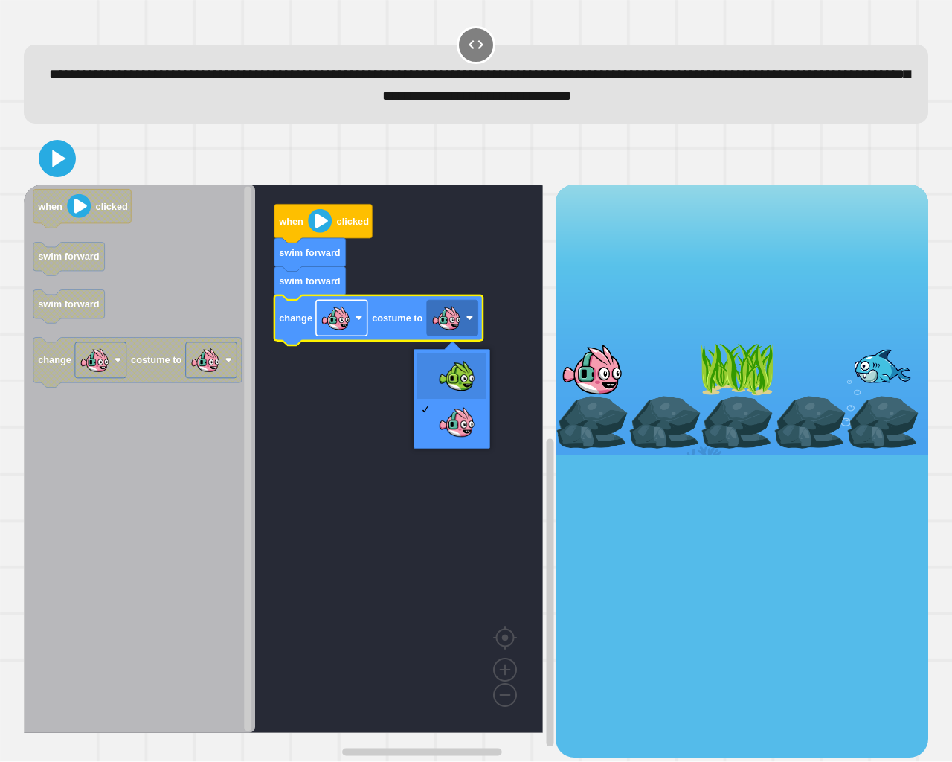
drag, startPoint x: 450, startPoint y: 372, endPoint x: 319, endPoint y: 317, distance: 142.0
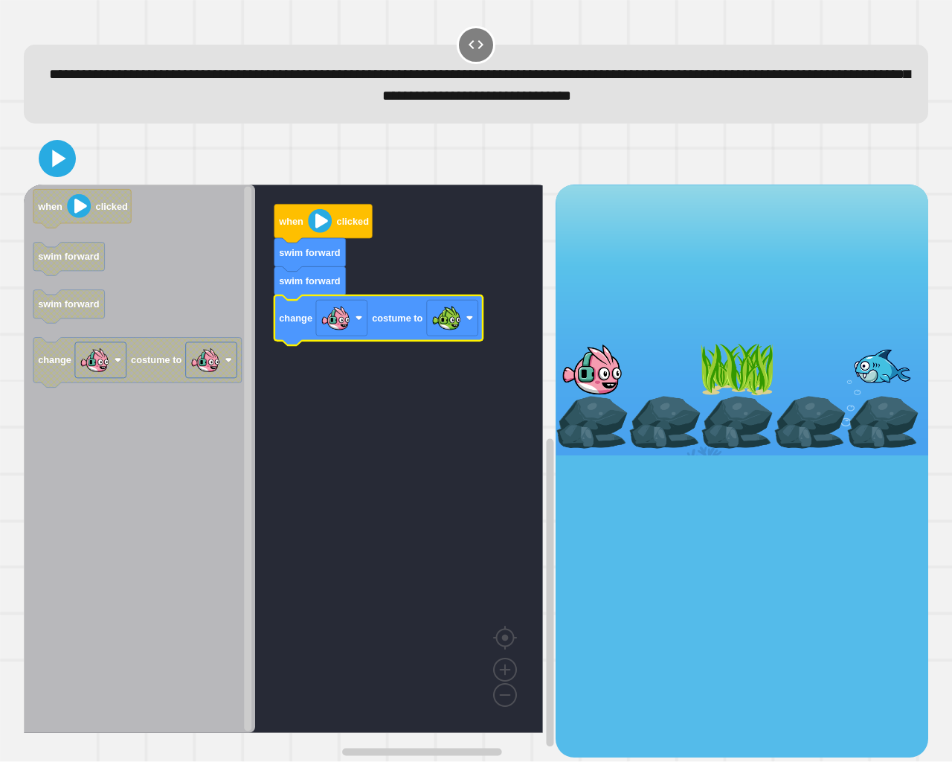
drag, startPoint x: 75, startPoint y: 173, endPoint x: 71, endPoint y: 167, distance: 8.0
click at [74, 171] on div at bounding box center [476, 158] width 904 height 52
click at [66, 161] on icon at bounding box center [57, 159] width 32 height 32
click at [80, 164] on div at bounding box center [476, 158] width 904 height 52
drag, startPoint x: 82, startPoint y: 164, endPoint x: 69, endPoint y: 163, distance: 12.7
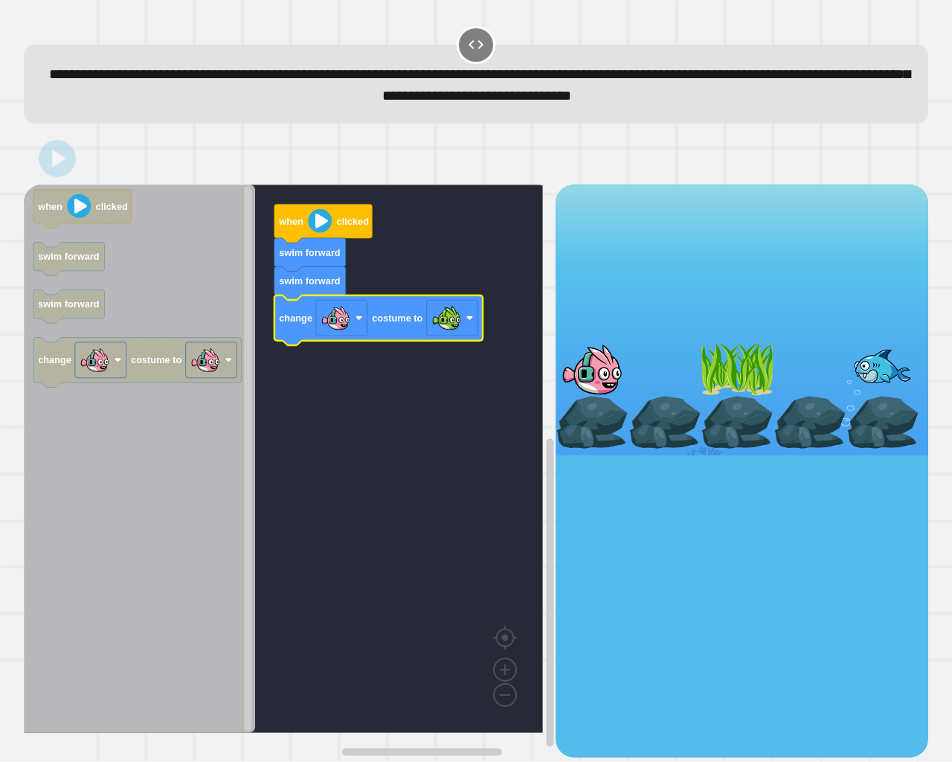
click at [83, 164] on div at bounding box center [476, 158] width 904 height 52
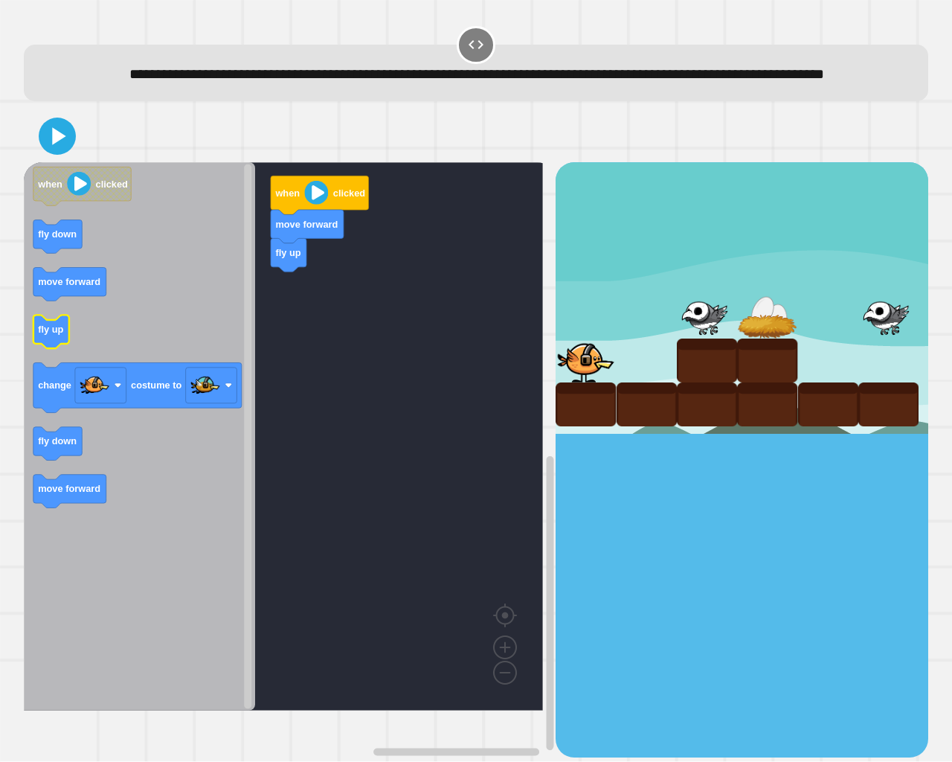
drag, startPoint x: 22, startPoint y: 373, endPoint x: 37, endPoint y: 366, distance: 17.0
click at [37, 366] on div "fly up move forward when clicked when clicked fly down move forward fly up chan…" at bounding box center [476, 434] width 914 height 656
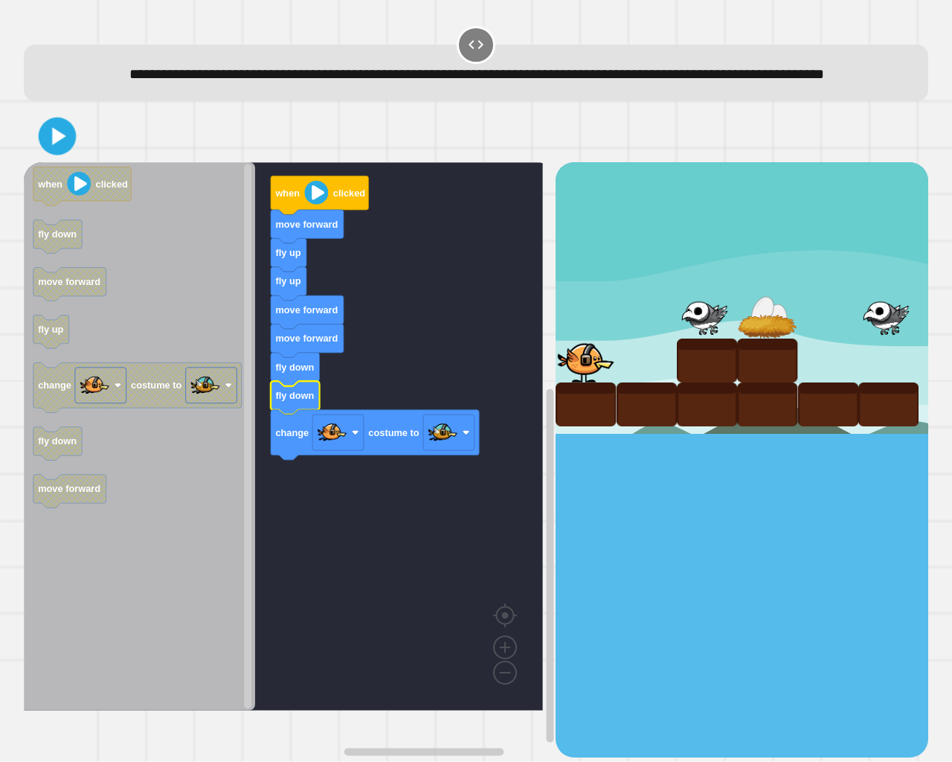
click at [53, 146] on icon at bounding box center [59, 137] width 14 height 18
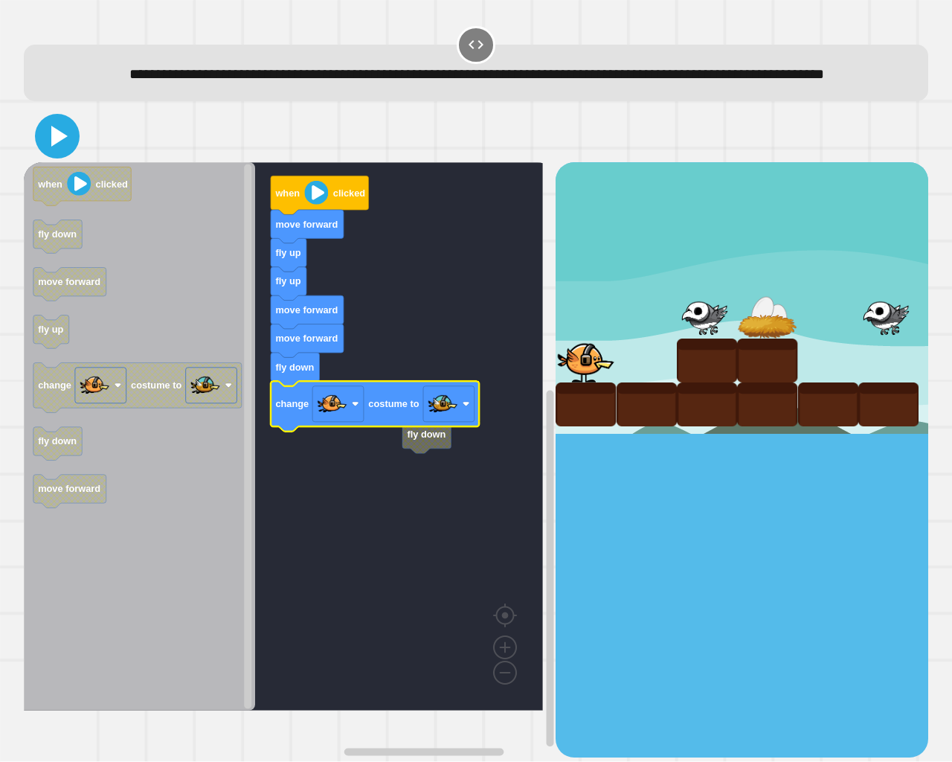
click at [59, 147] on icon at bounding box center [57, 136] width 36 height 36
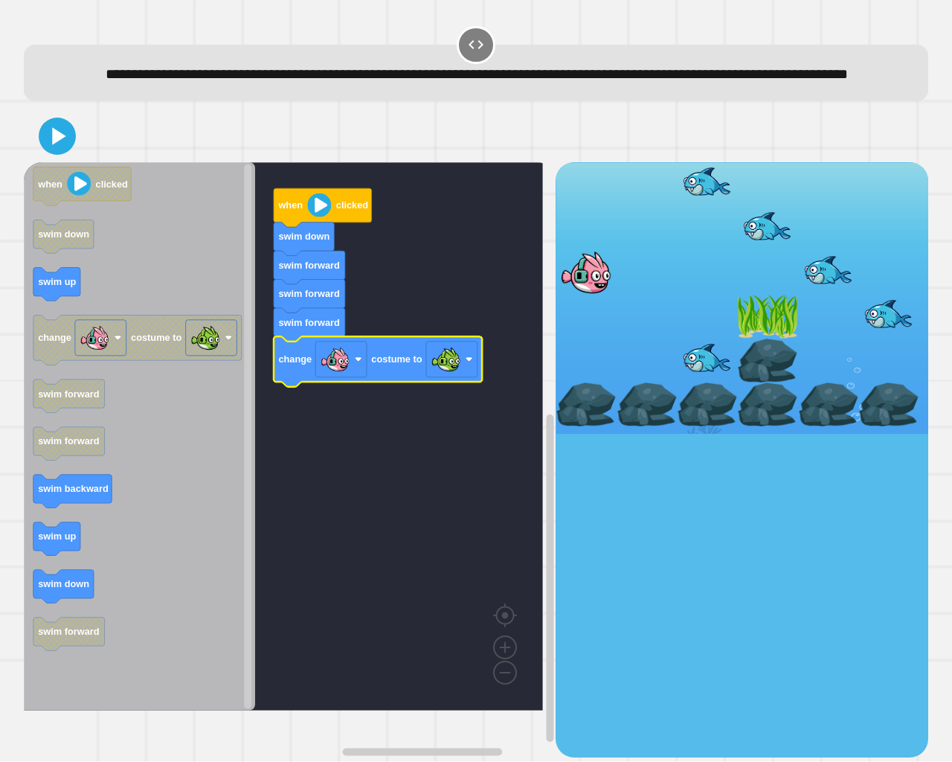
click at [55, 162] on div at bounding box center [476, 136] width 904 height 52
click at [55, 154] on icon at bounding box center [57, 136] width 36 height 36
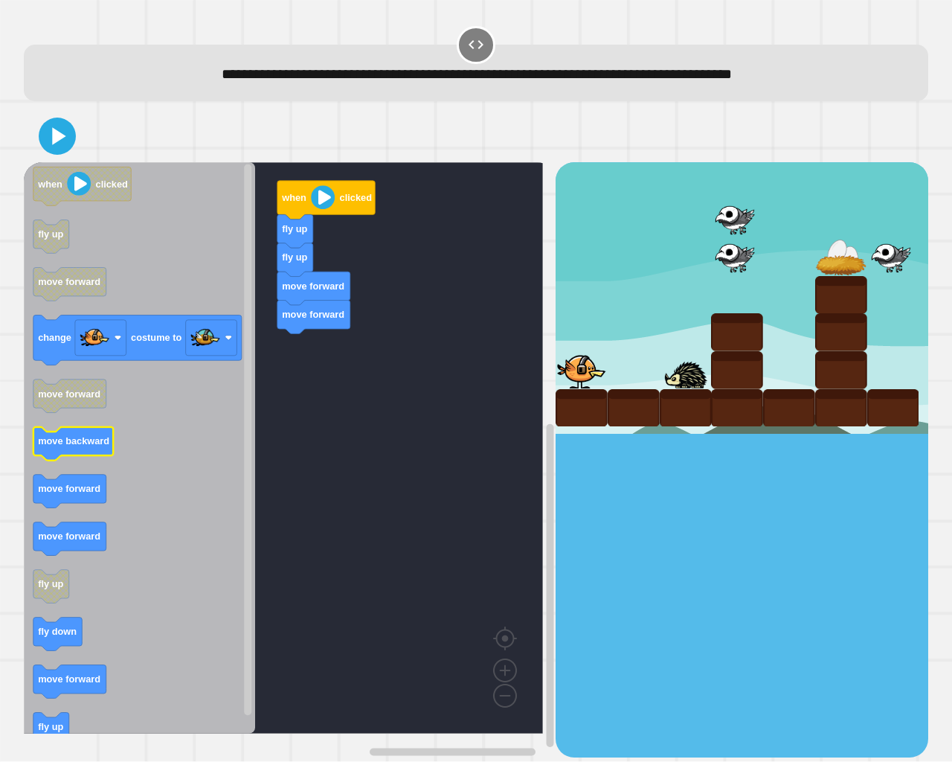
click at [82, 441] on text "move backward" at bounding box center [73, 441] width 71 height 11
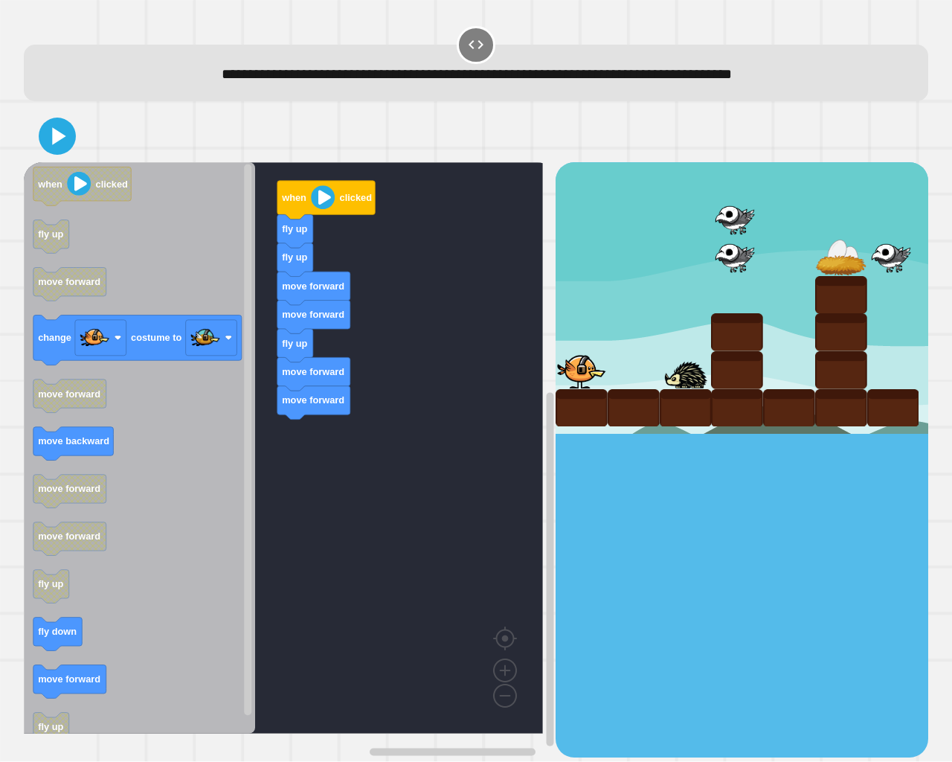
click at [302, 471] on div "when clicked fly up fly up move forward move forward fly up move forward move f…" at bounding box center [290, 459] width 532 height 594
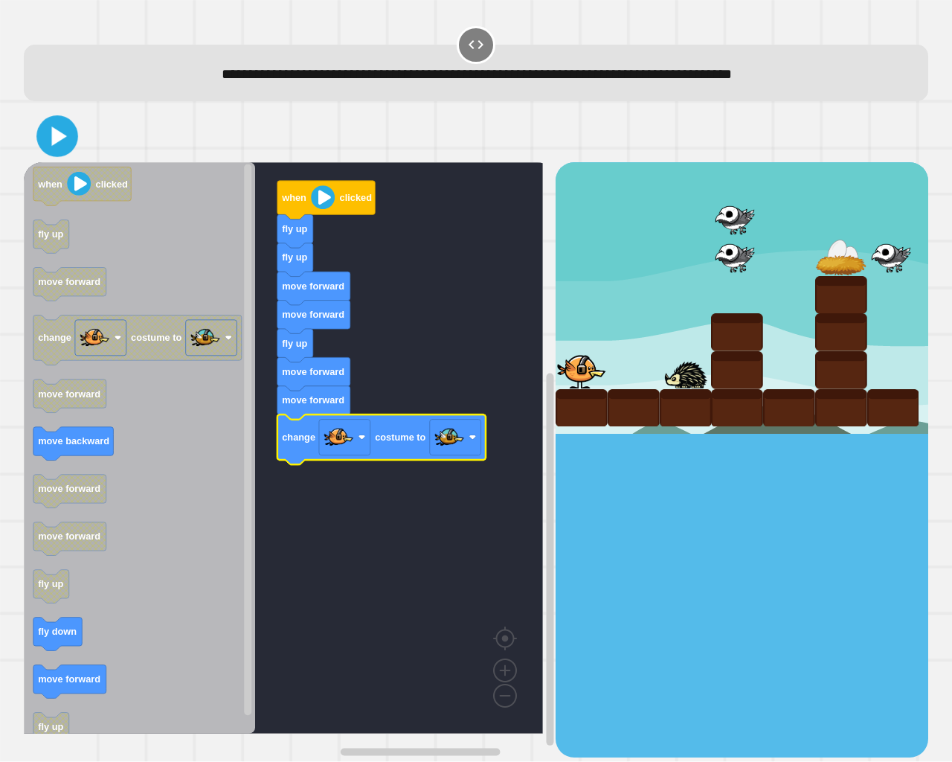
click at [37, 143] on button at bounding box center [57, 137] width 42 height 42
click at [37, 142] on div at bounding box center [476, 136] width 904 height 52
click at [37, 141] on div at bounding box center [476, 136] width 904 height 52
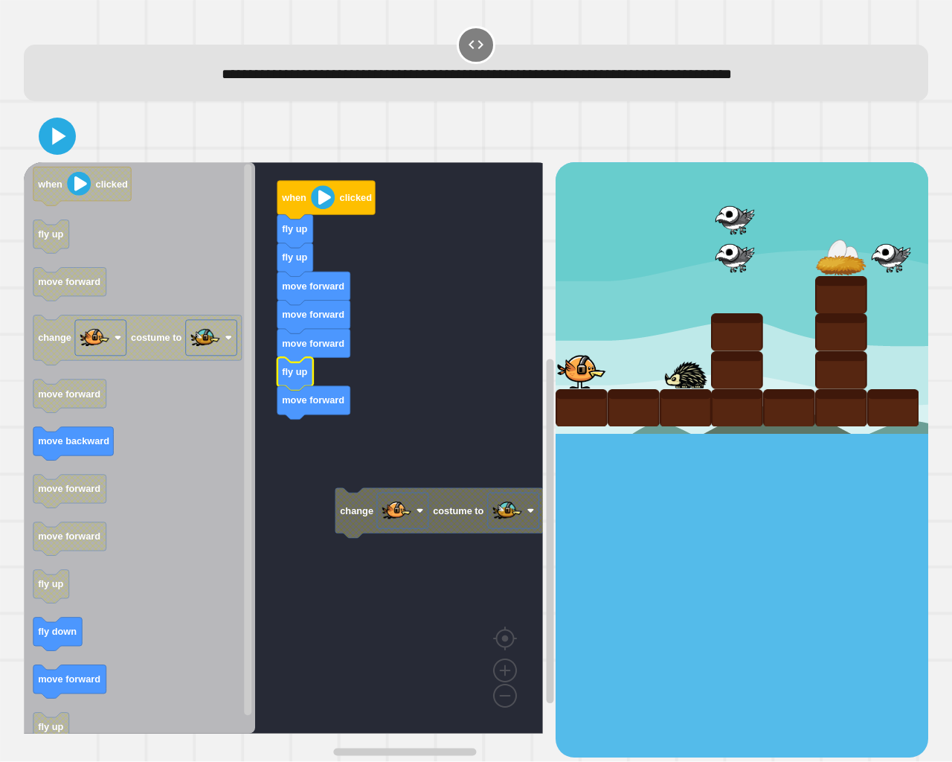
click at [376, 431] on rect "Blockly Workspace" at bounding box center [283, 447] width 519 height 571
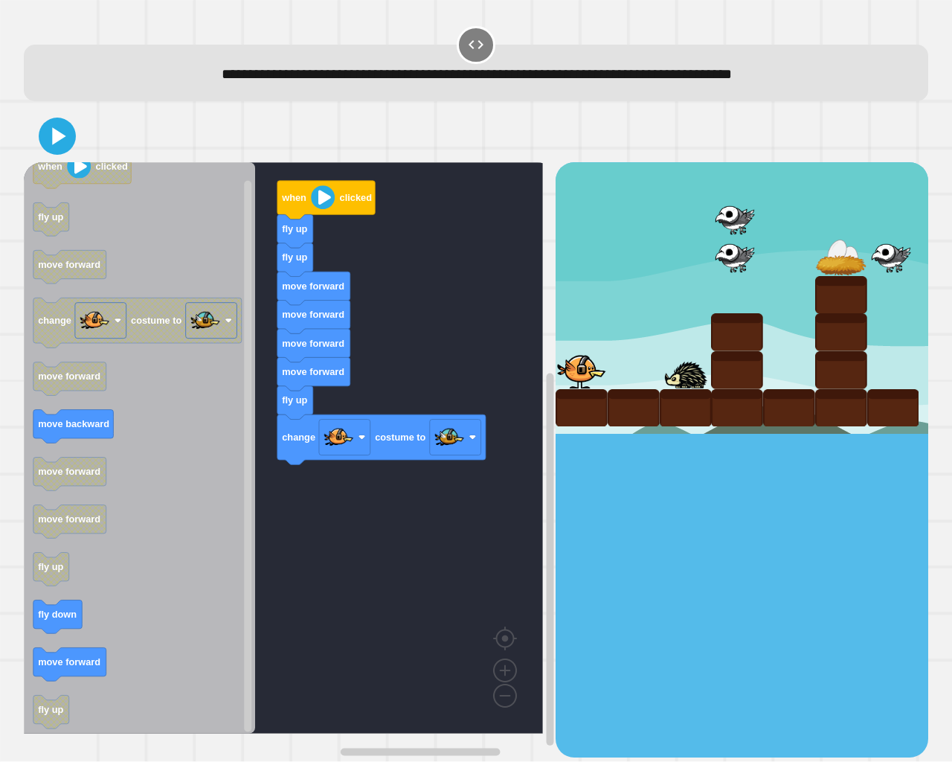
click at [106, 188] on icon "when clicked fly up move forward change costume to move forward move backward m…" at bounding box center [139, 447] width 231 height 571
drag, startPoint x: 72, startPoint y: 156, endPoint x: 52, endPoint y: 154, distance: 20.2
click at [66, 154] on div at bounding box center [476, 136] width 904 height 52
click at [52, 154] on icon at bounding box center [57, 137] width 34 height 34
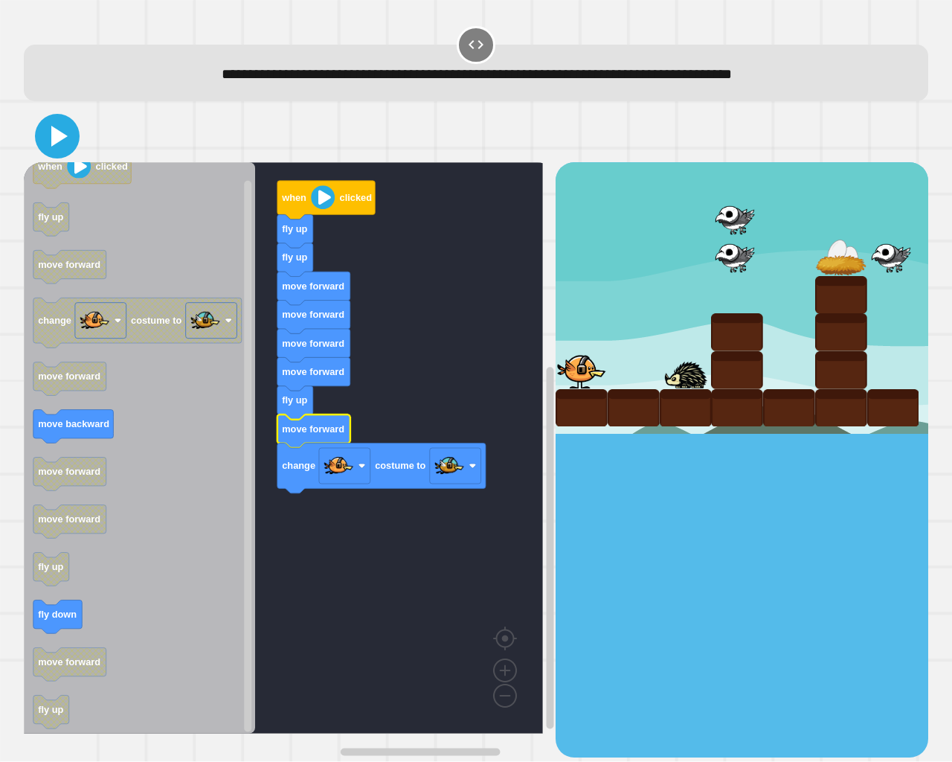
drag, startPoint x: 63, startPoint y: 138, endPoint x: 61, endPoint y: 129, distance: 9.9
click at [62, 129] on icon at bounding box center [57, 136] width 36 height 36
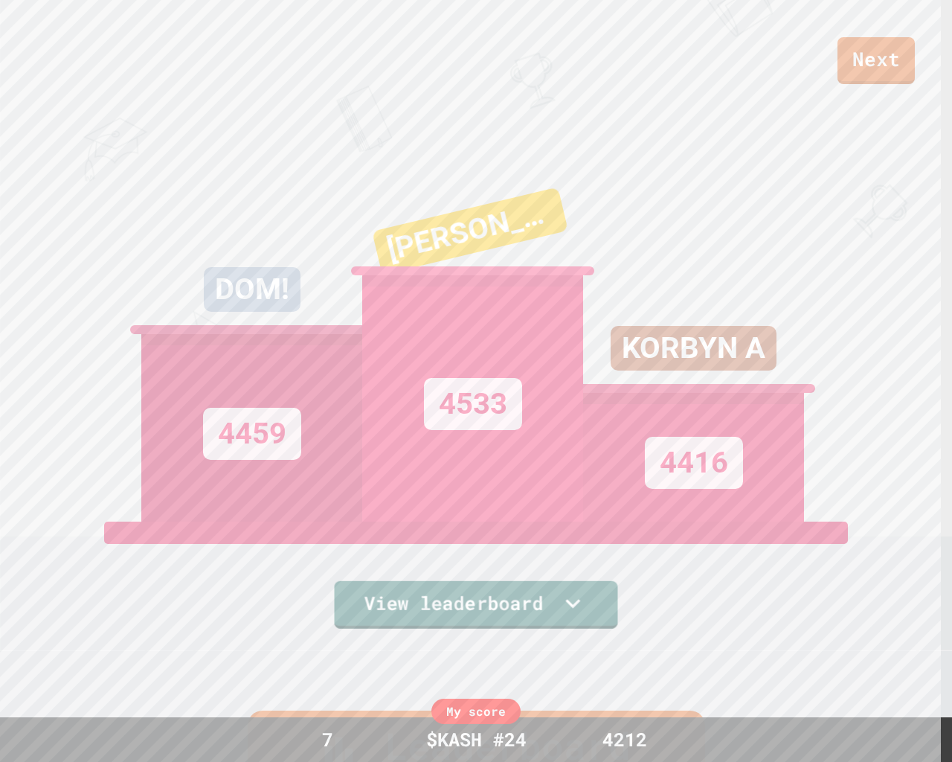
scroll to position [98, 0]
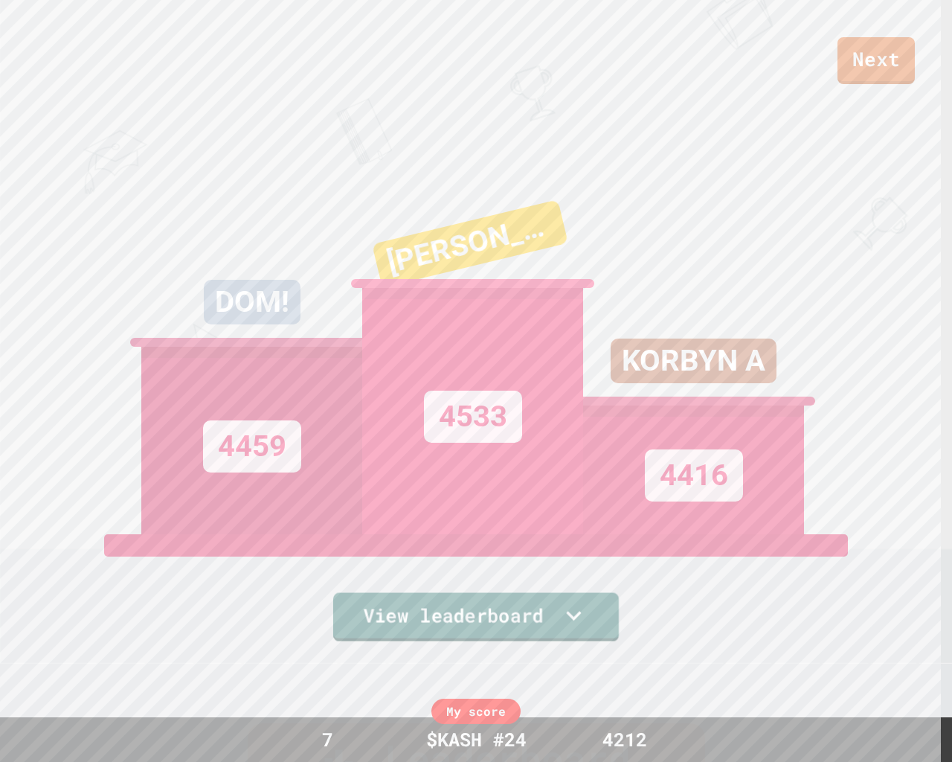
click at [411, 610] on link "View leaderboard" at bounding box center [476, 617] width 286 height 48
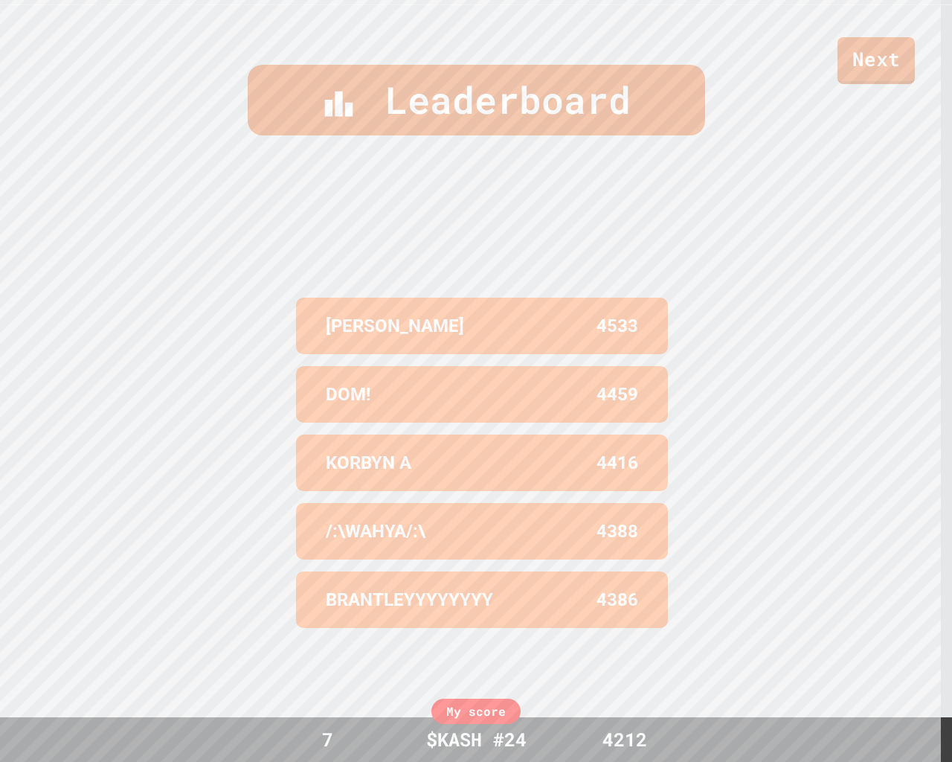
scroll to position [648, 0]
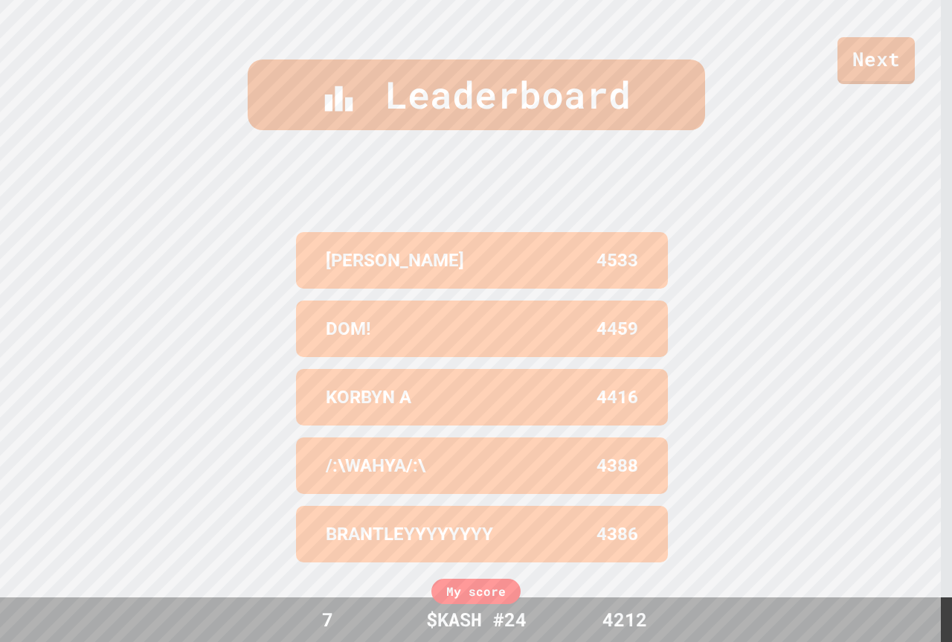
click at [855, 44] on link "Next" at bounding box center [875, 60] width 77 height 47
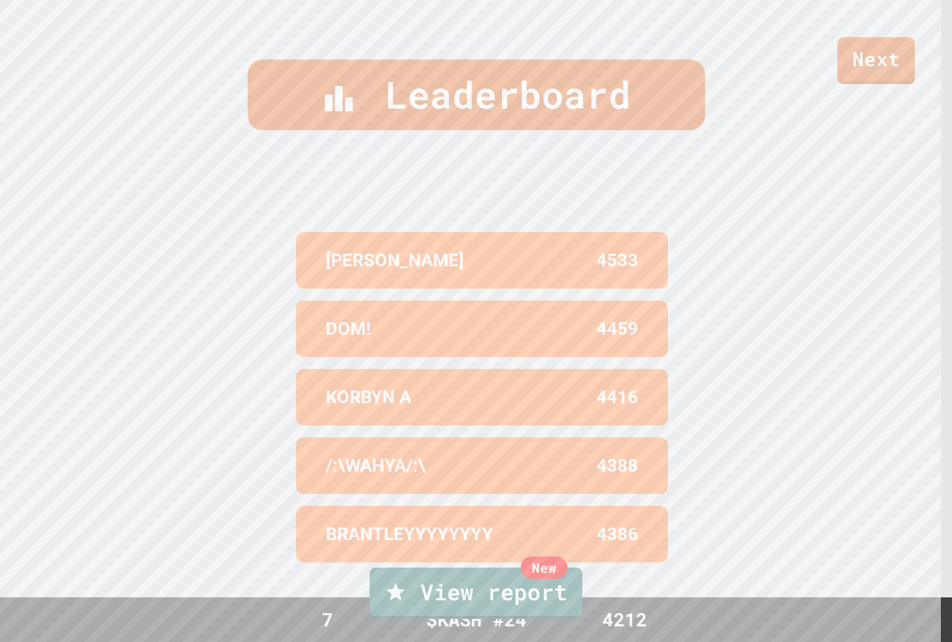
type textarea "**********"
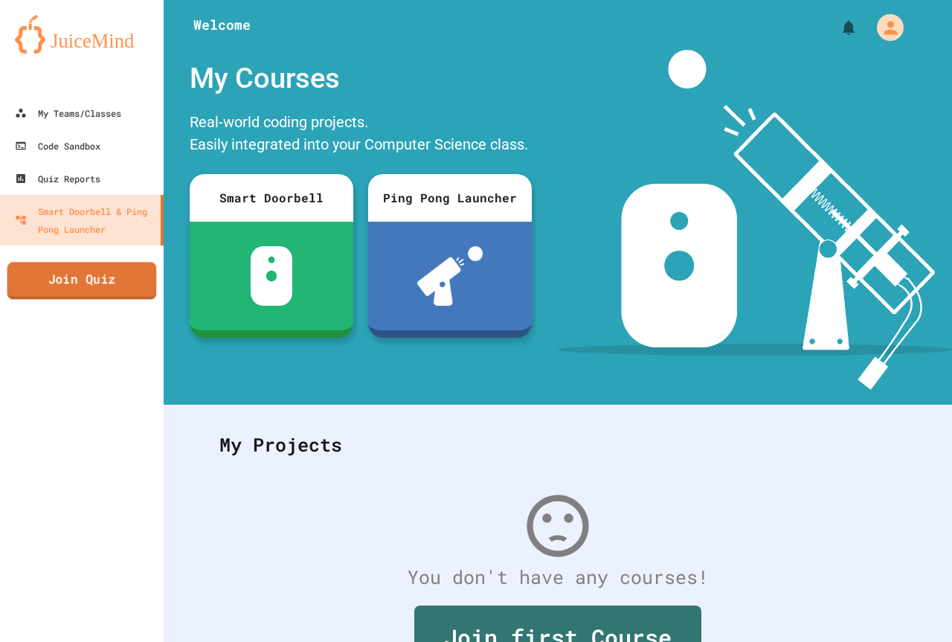
click at [73, 289] on link "Join Quiz" at bounding box center [81, 280] width 149 height 37
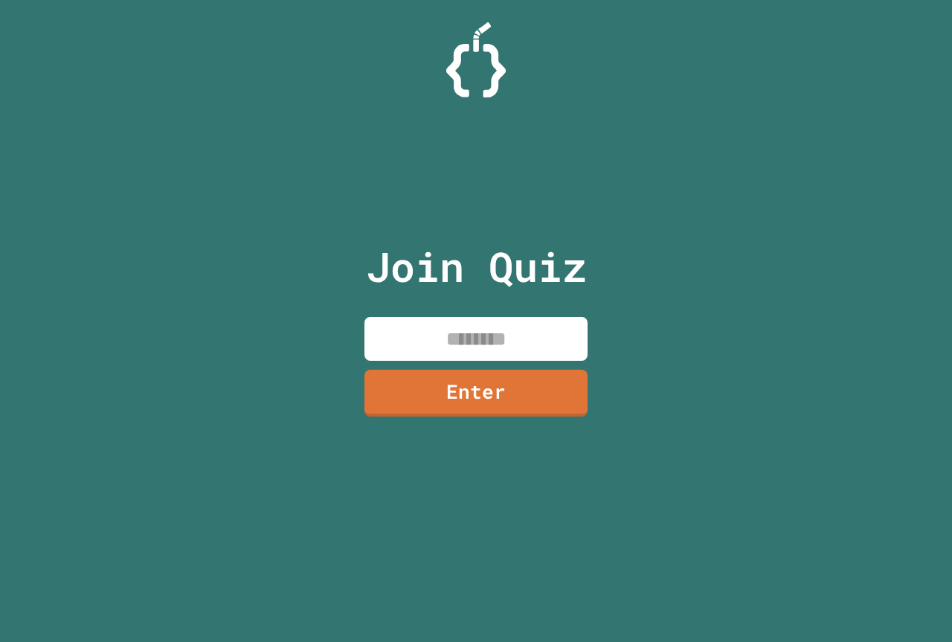
click at [508, 343] on input at bounding box center [475, 339] width 223 height 44
paste input "********"
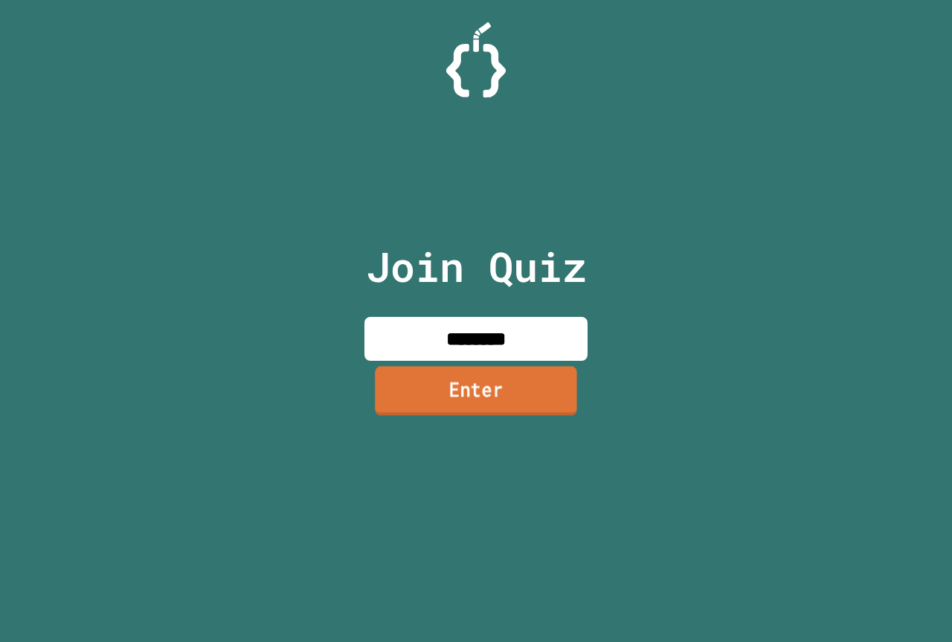
type input "********"
click at [492, 394] on link "Enter" at bounding box center [476, 390] width 202 height 49
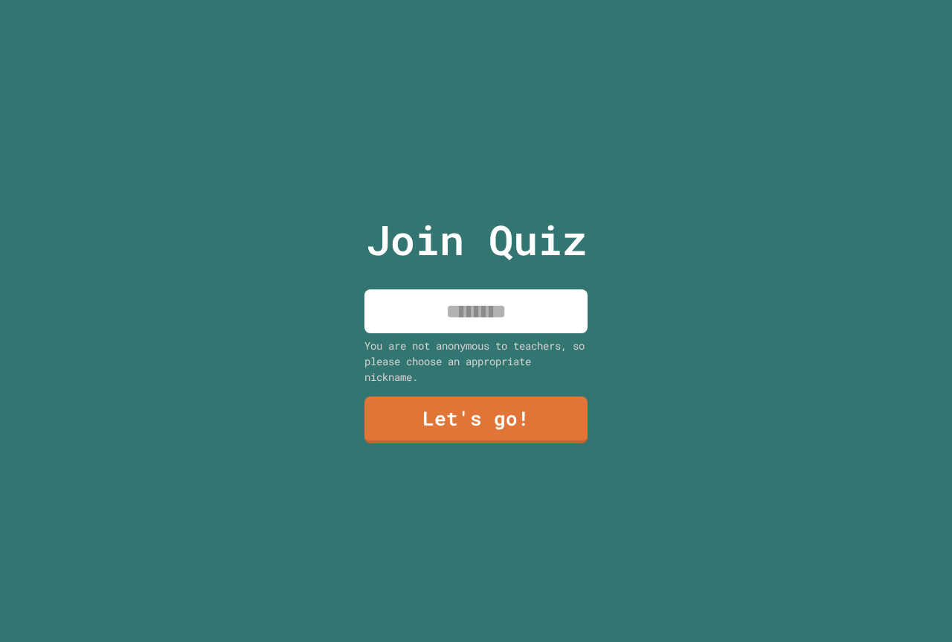
click at [495, 325] on input at bounding box center [475, 311] width 223 height 44
type input "*"
type input "*******"
click at [541, 416] on link "Let's go!" at bounding box center [475, 418] width 225 height 49
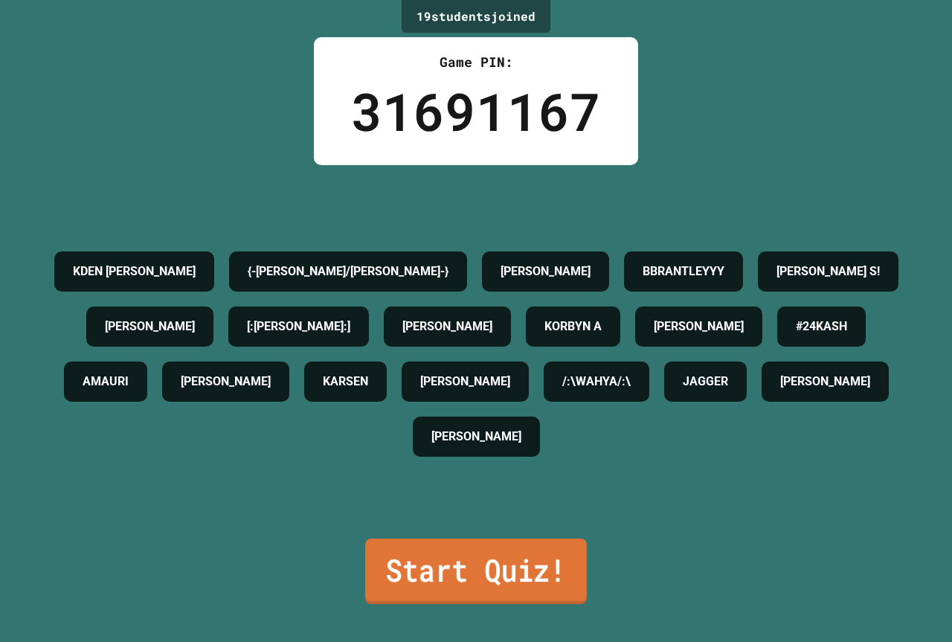
click at [512, 564] on link "Start Quiz!" at bounding box center [476, 570] width 222 height 65
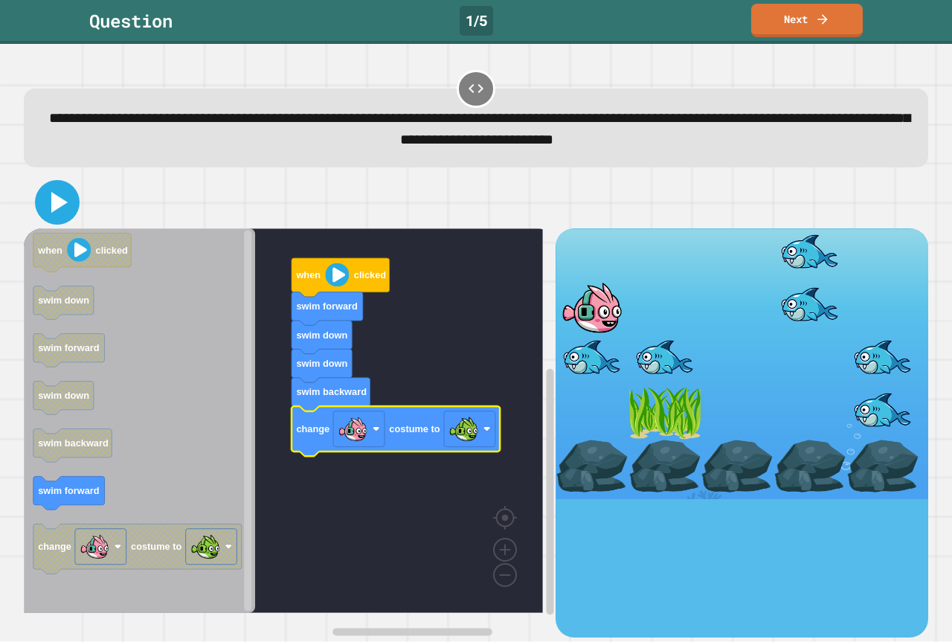
click at [60, 205] on icon at bounding box center [59, 202] width 16 height 21
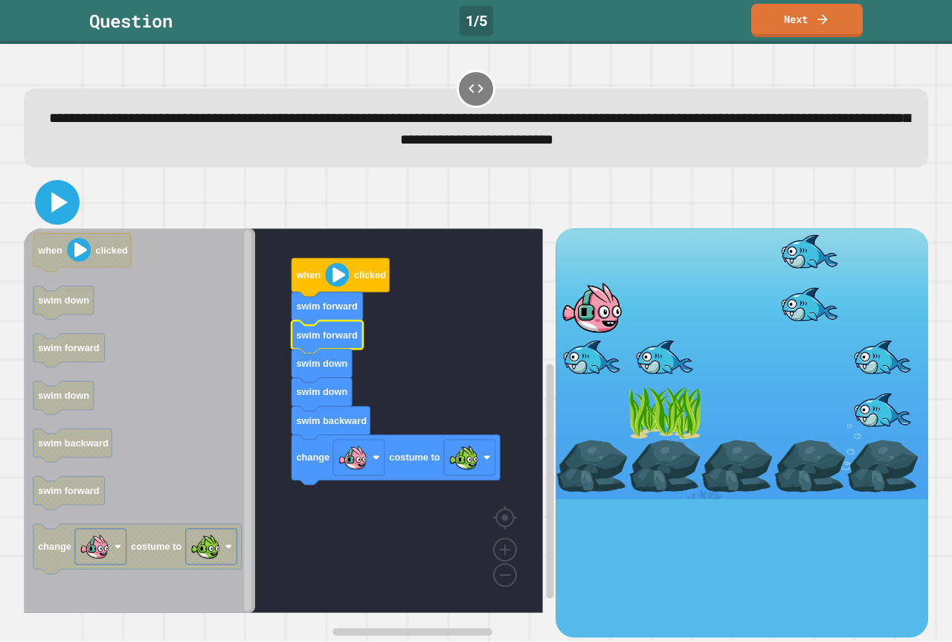
drag, startPoint x: 59, startPoint y: 198, endPoint x: 71, endPoint y: 193, distance: 13.0
click at [63, 195] on icon at bounding box center [57, 202] width 36 height 36
drag, startPoint x: 73, startPoint y: 192, endPoint x: 88, endPoint y: 191, distance: 15.6
click at [77, 191] on div at bounding box center [476, 202] width 904 height 52
click at [88, 191] on div at bounding box center [476, 202] width 904 height 52
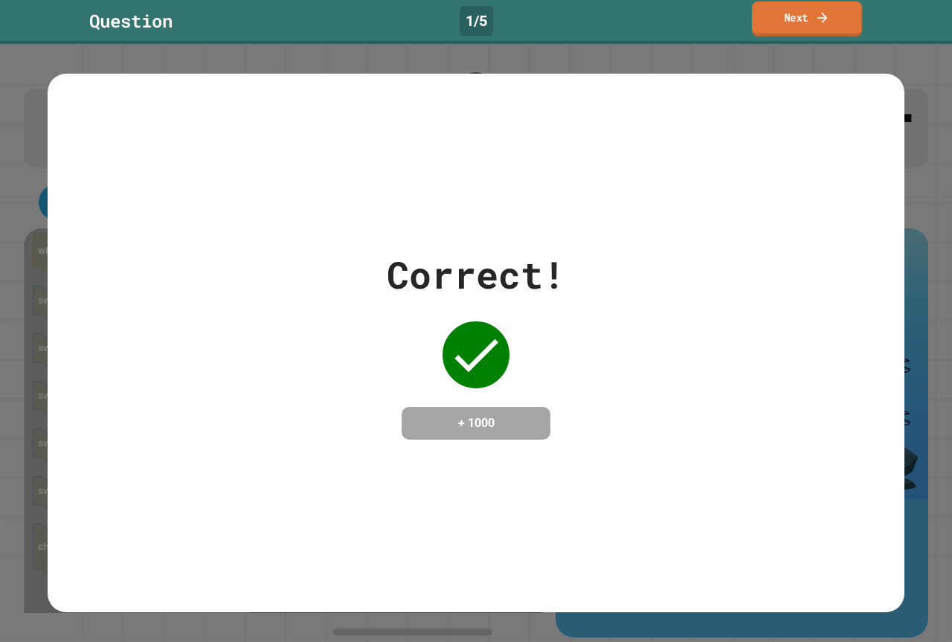
click at [767, 25] on link "Next" at bounding box center [807, 18] width 110 height 35
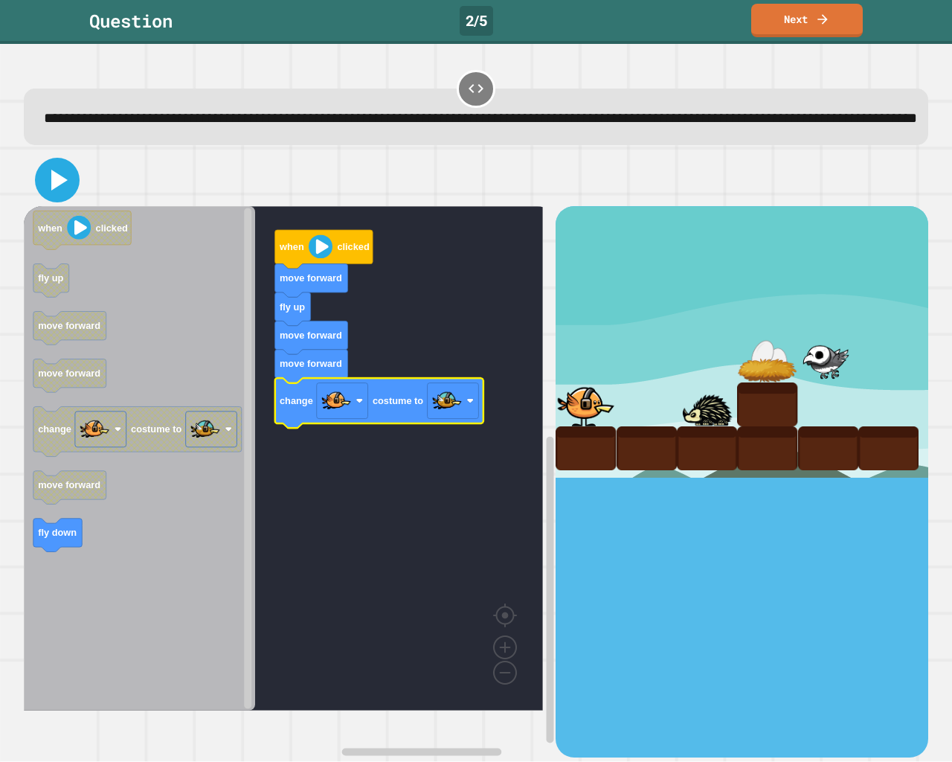
click at [55, 196] on icon at bounding box center [57, 180] width 36 height 36
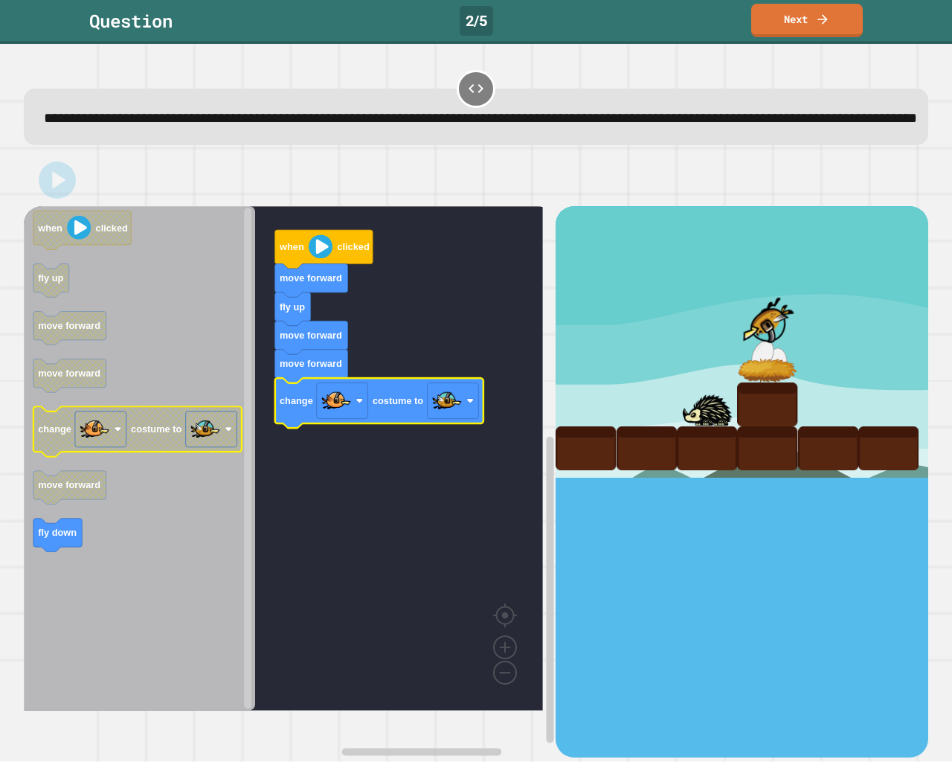
click at [118, 447] on rect "Blockly Workspace" at bounding box center [100, 429] width 51 height 36
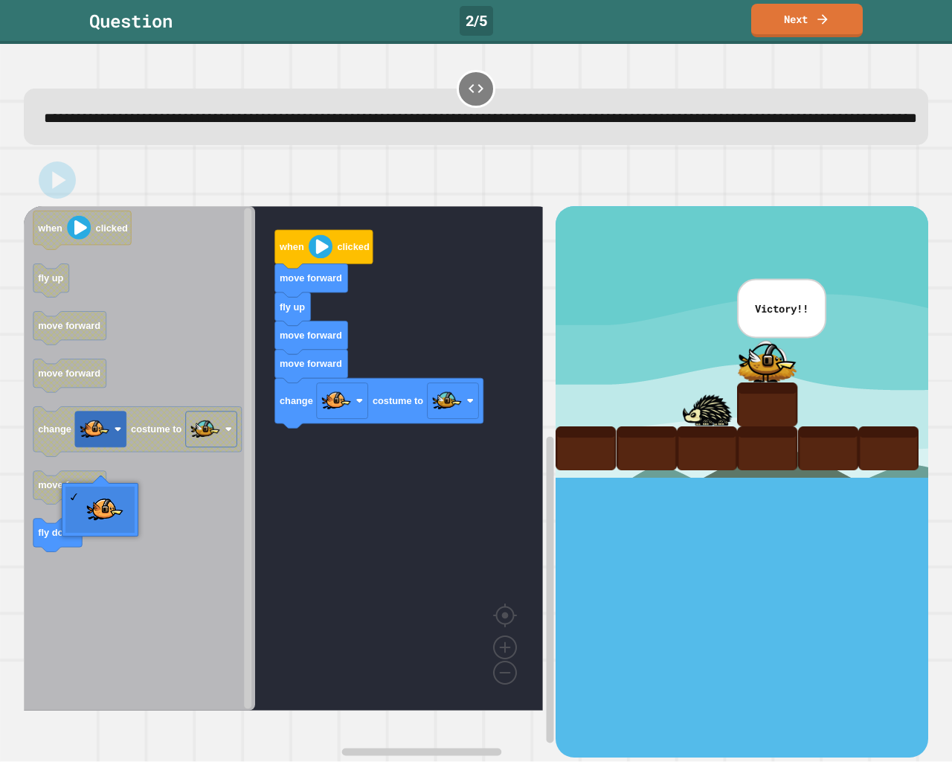
drag, startPoint x: 657, startPoint y: 297, endPoint x: 662, endPoint y: 289, distance: 9.3
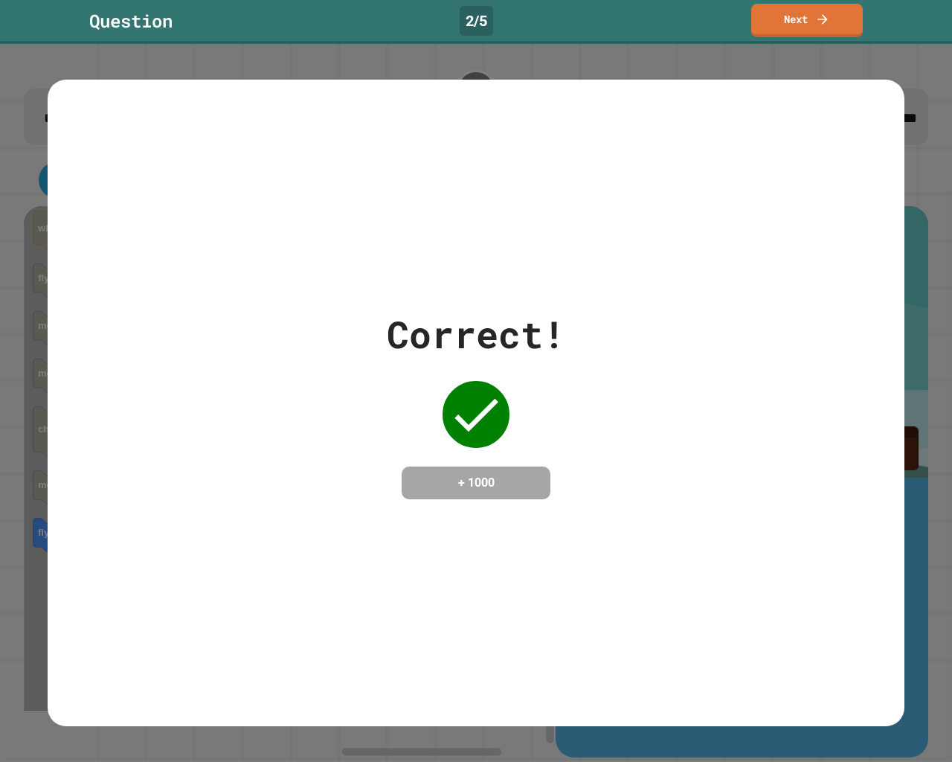
click at [813, 16] on link "Next" at bounding box center [807, 20] width 112 height 33
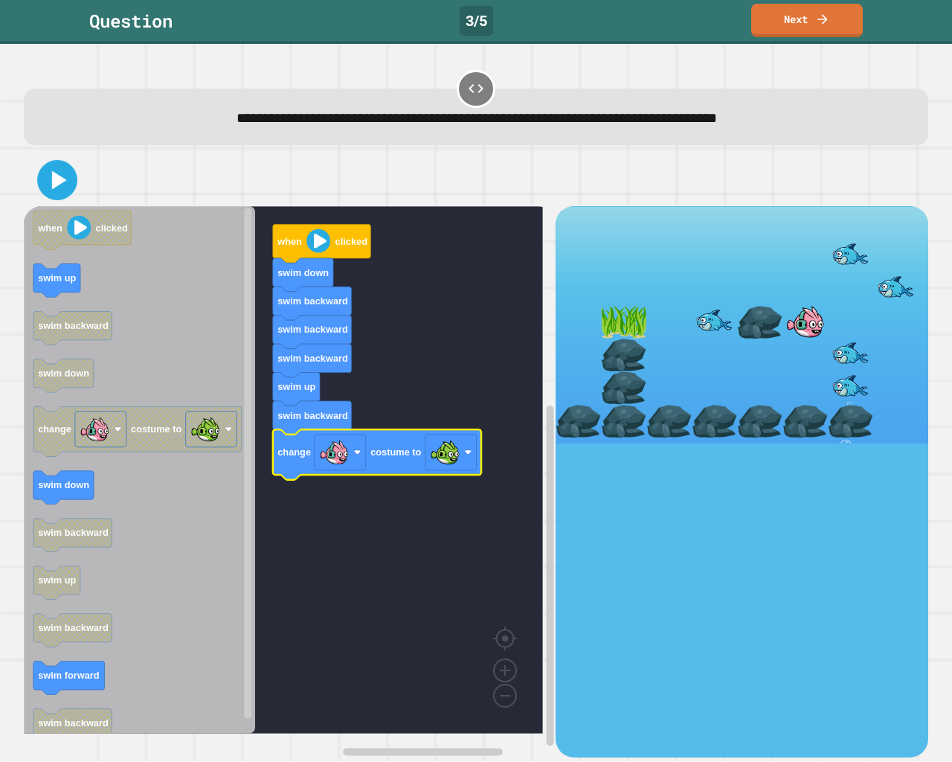
drag, startPoint x: 65, startPoint y: 193, endPoint x: 68, endPoint y: 178, distance: 15.9
click at [65, 184] on icon at bounding box center [57, 180] width 32 height 32
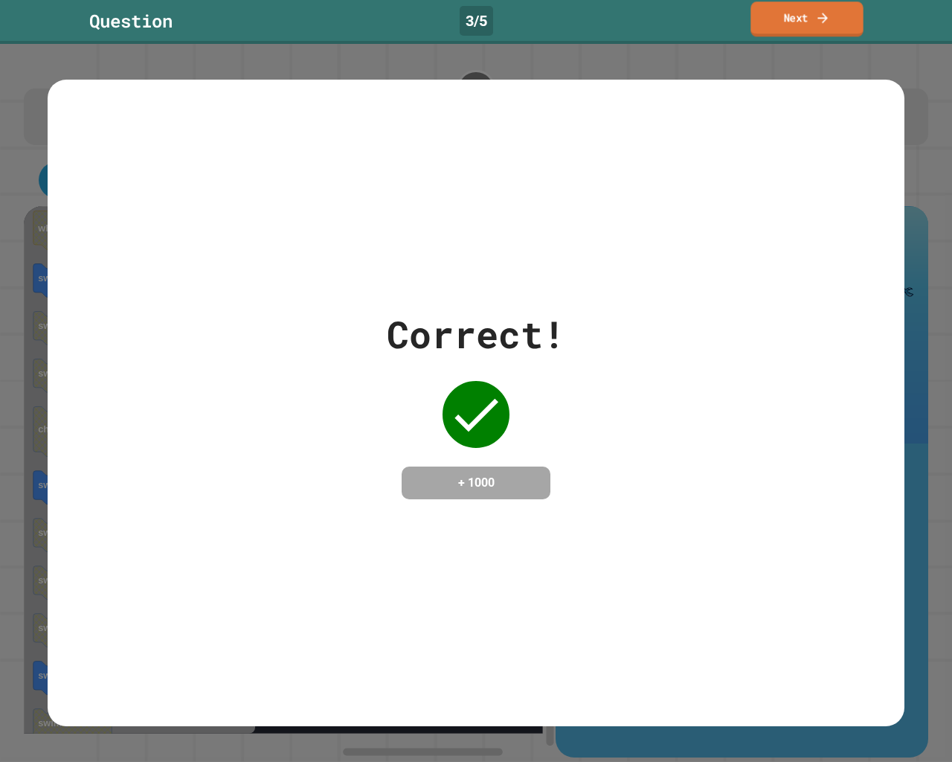
click at [791, 21] on link "Next" at bounding box center [806, 18] width 112 height 35
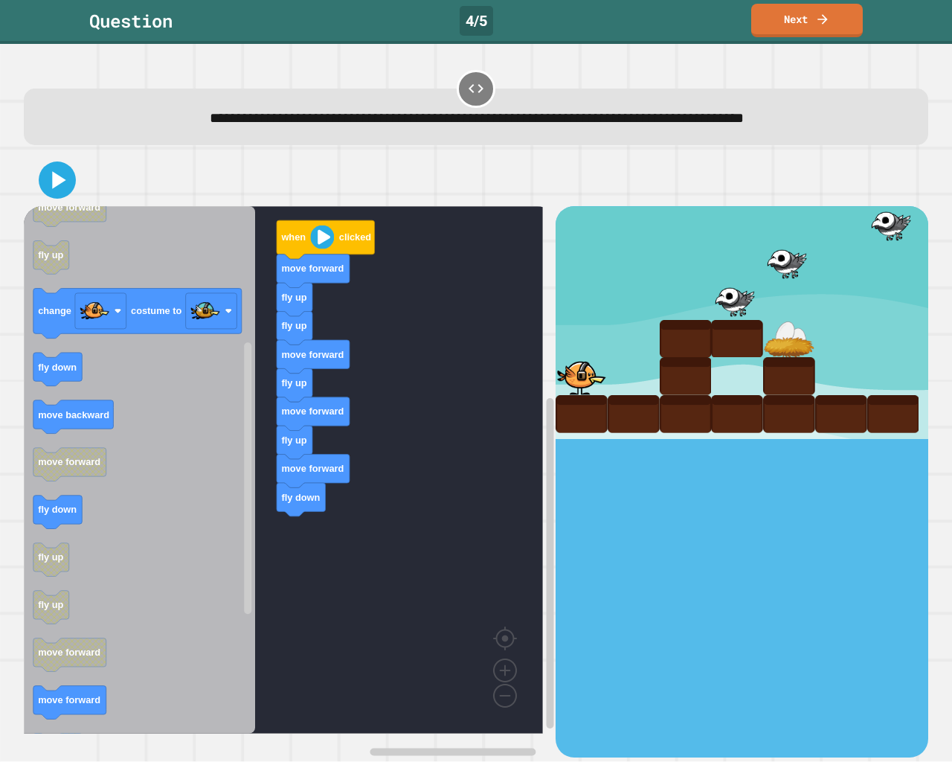
click at [135, 513] on icon "when clicked fly down fly up move forward move backward move forward fly up cha…" at bounding box center [139, 469] width 231 height 527
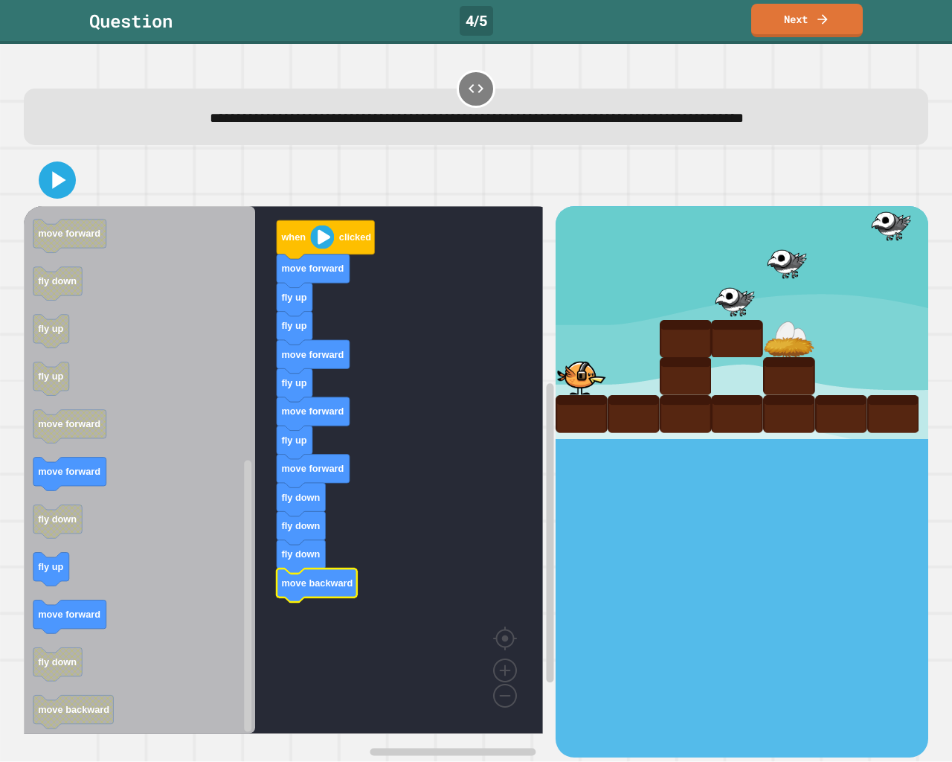
click at [0, 521] on div "**********" at bounding box center [476, 403] width 952 height 718
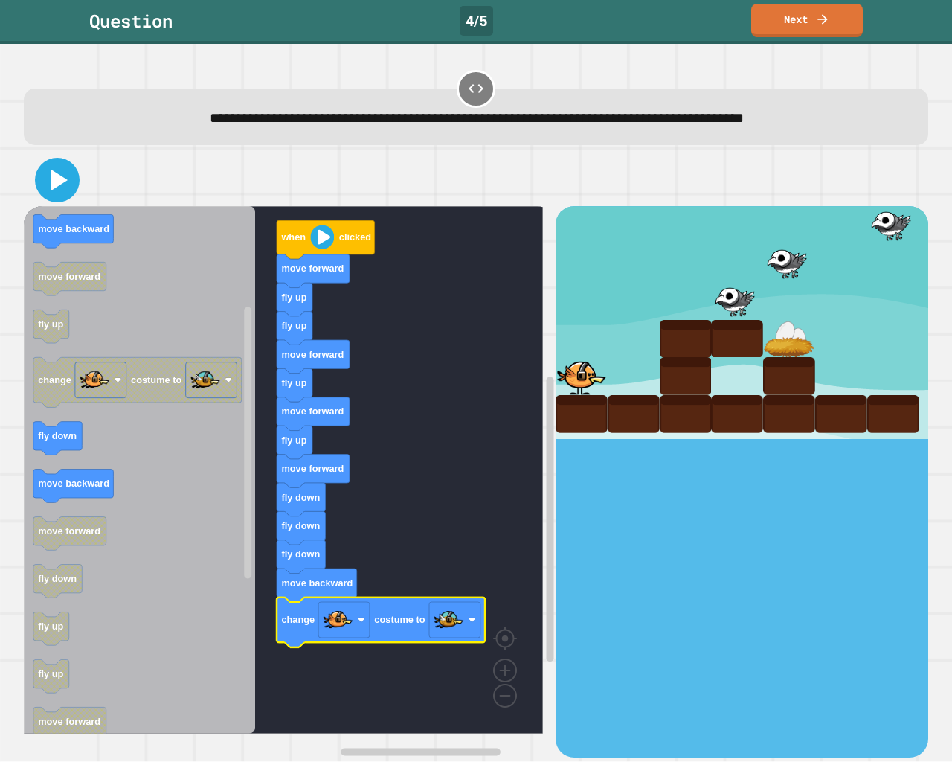
click at [48, 178] on icon at bounding box center [57, 180] width 36 height 36
click at [56, 173] on icon at bounding box center [57, 180] width 36 height 36
click at [321, 237] on image "Blockly Workspace" at bounding box center [322, 237] width 24 height 24
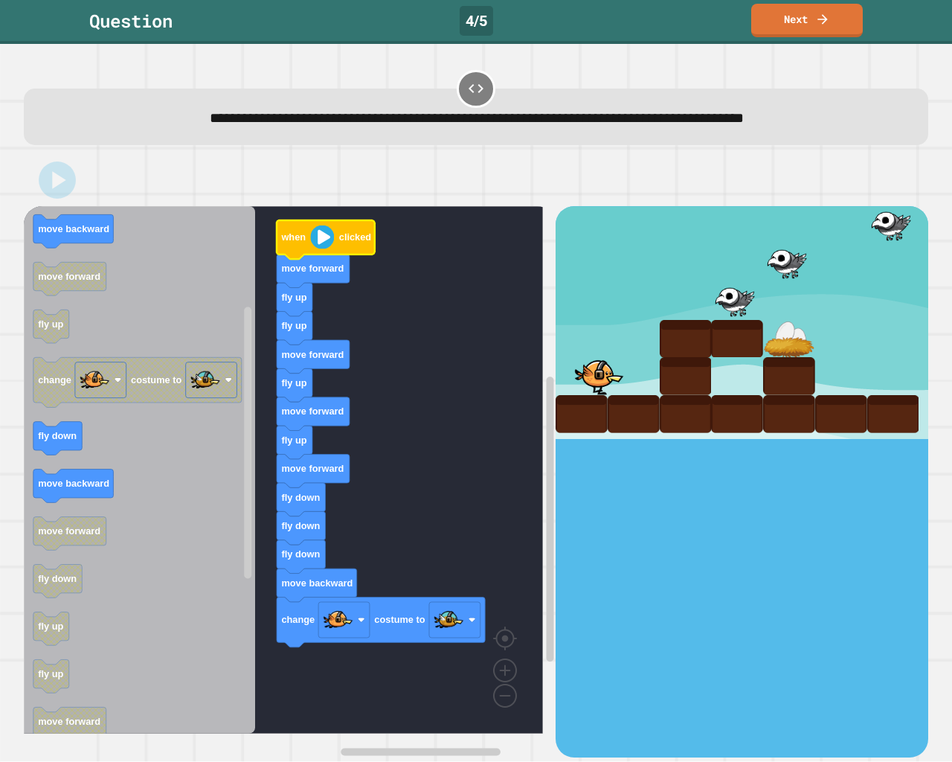
click at [321, 246] on image "Blockly Workspace" at bounding box center [322, 237] width 24 height 24
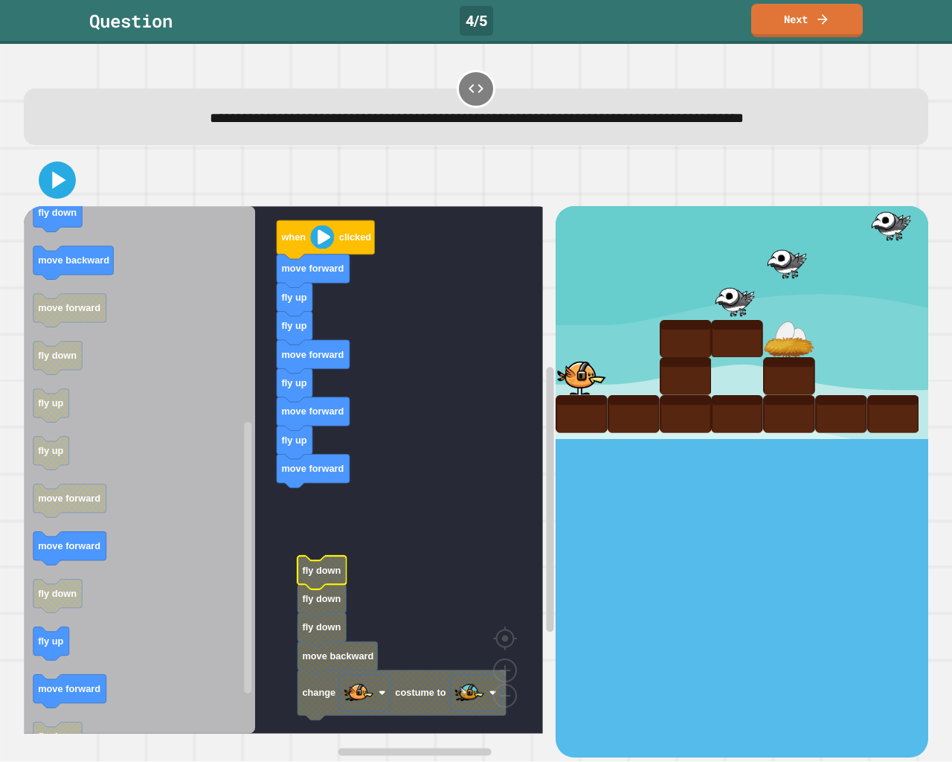
click at [83, 560] on icon "Blockly Workspace" at bounding box center [139, 469] width 231 height 527
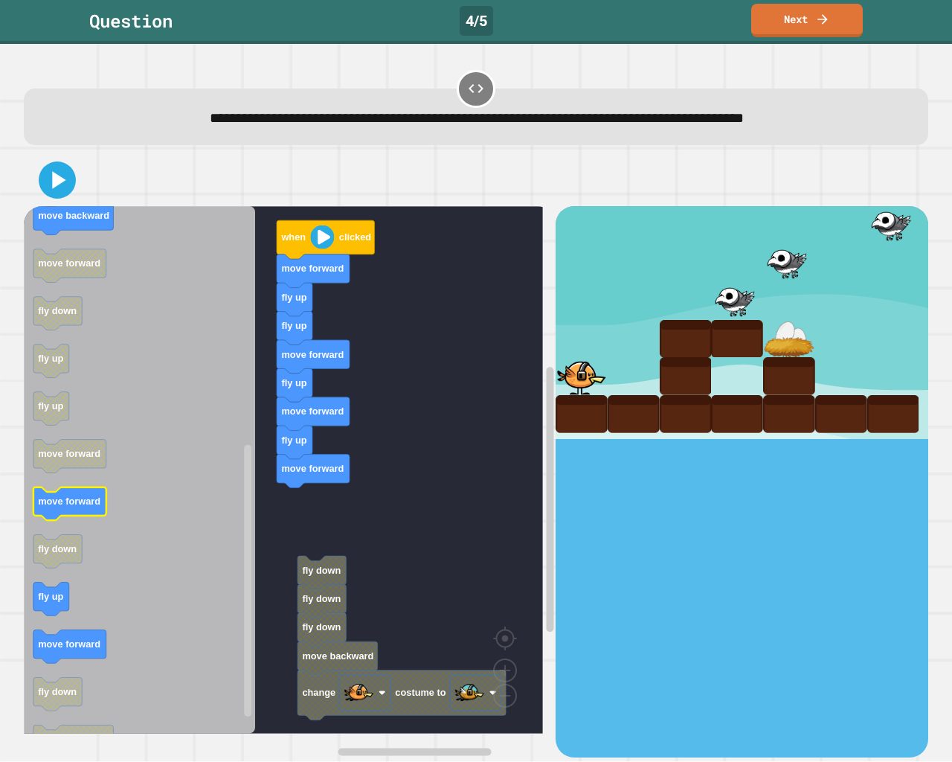
click at [147, 518] on icon "Blockly Workspace" at bounding box center [139, 469] width 231 height 527
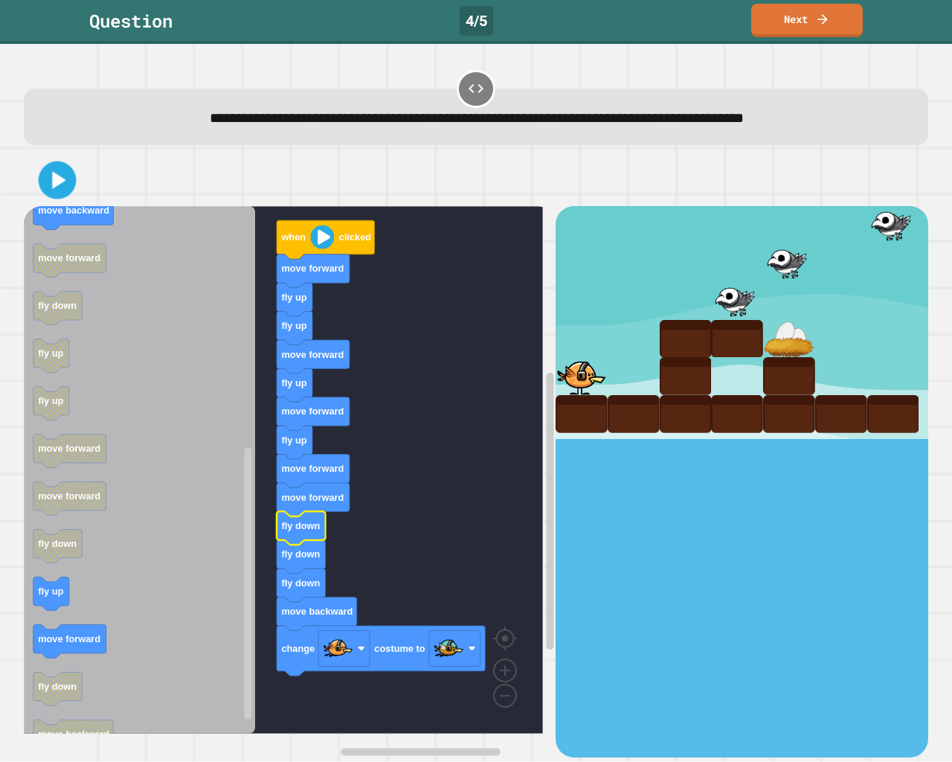
click at [77, 173] on div at bounding box center [476, 180] width 904 height 52
click at [62, 177] on icon at bounding box center [57, 180] width 36 height 36
click at [505, 675] on image "Blockly Workspace" at bounding box center [504, 636] width 71 height 92
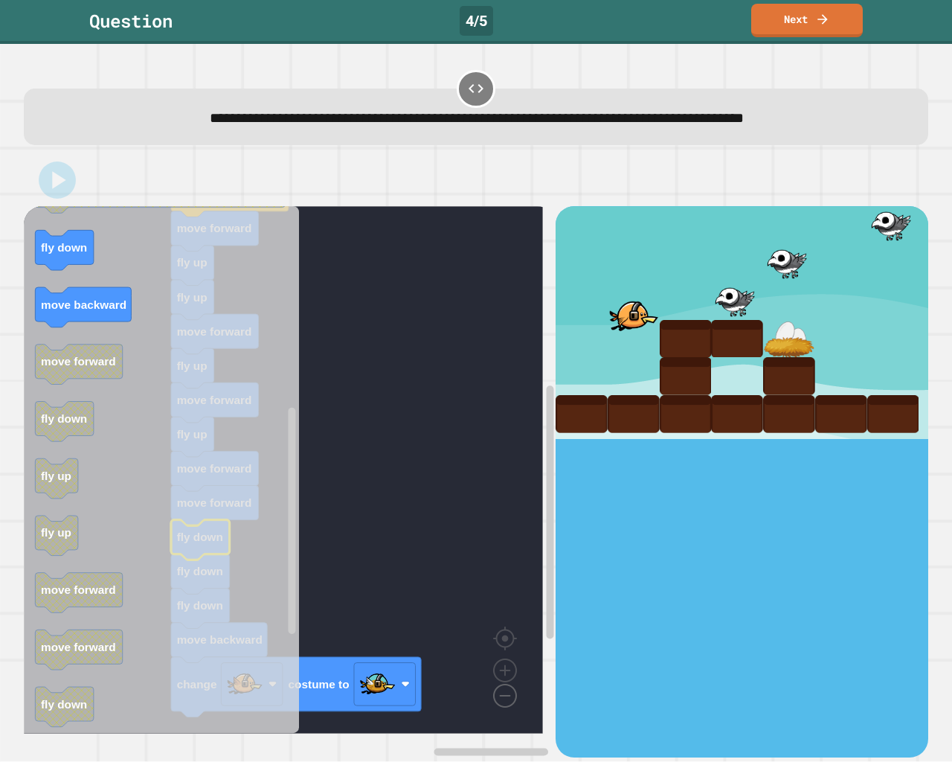
click at [506, 693] on image "Blockly Workspace" at bounding box center [480, 661] width 71 height 92
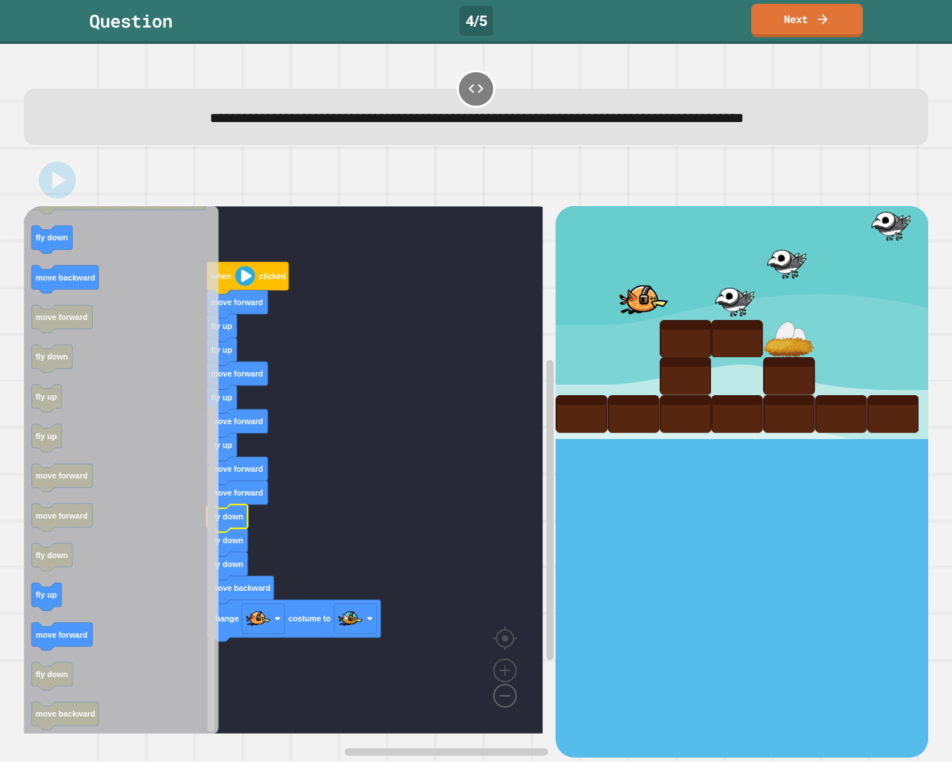
click at [506, 693] on image "Blockly Workspace" at bounding box center [480, 661] width 71 height 92
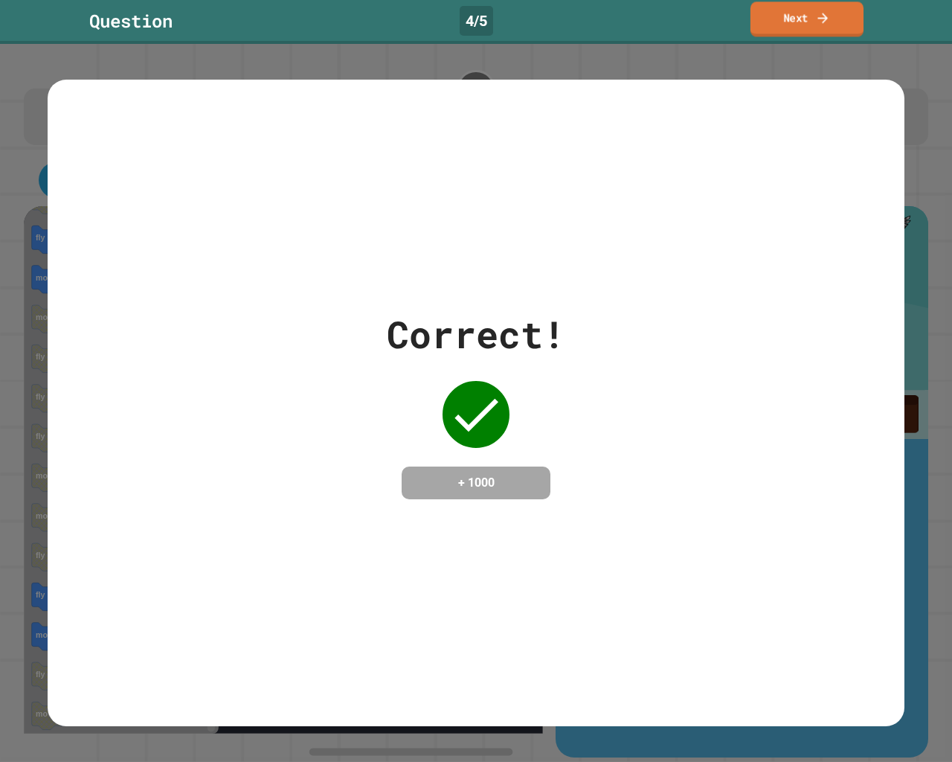
click at [840, 9] on link "Next" at bounding box center [806, 18] width 113 height 35
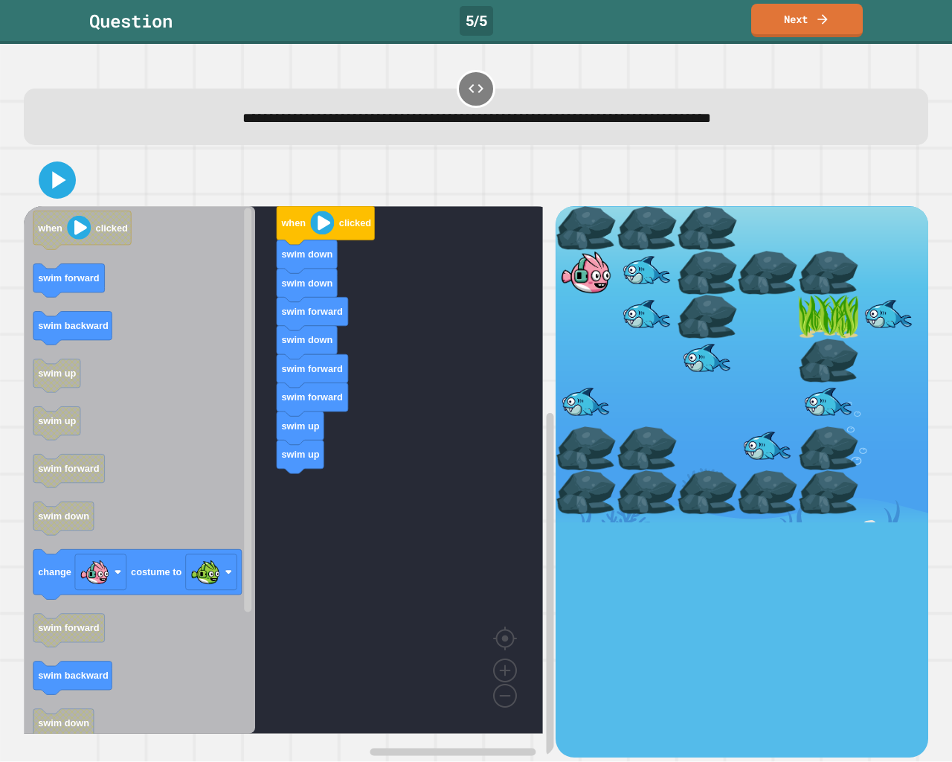
click at [280, 473] on div "when clicked swim down swim down swim forward swim down swim forward swim forwa…" at bounding box center [290, 481] width 532 height 550
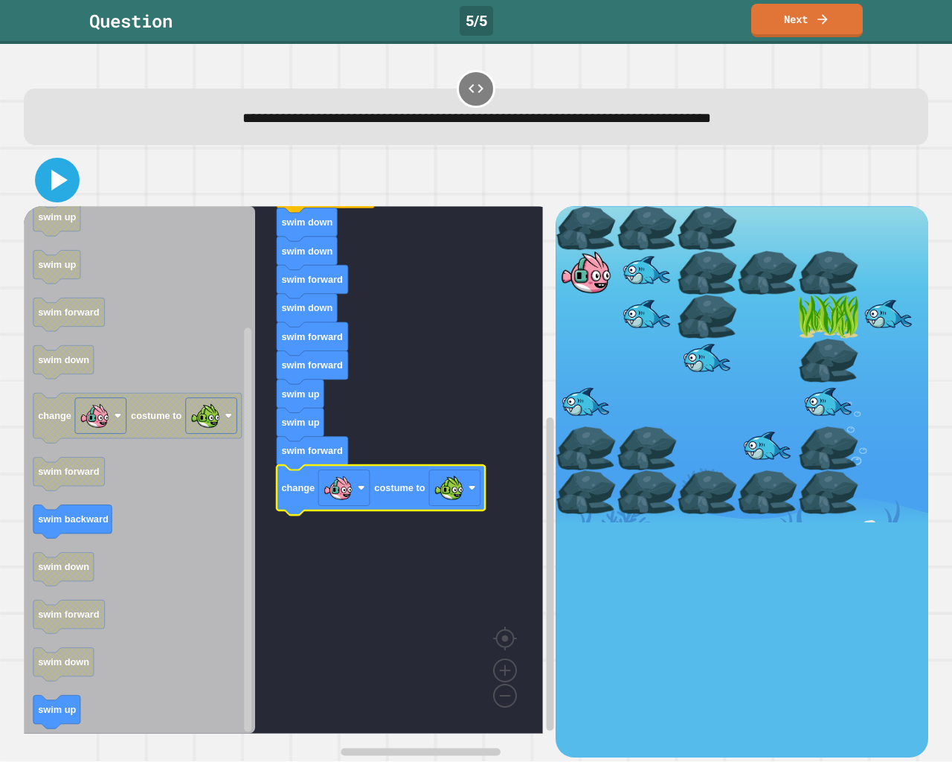
drag, startPoint x: 44, startPoint y: 181, endPoint x: 74, endPoint y: 200, distance: 36.1
click at [44, 181] on icon at bounding box center [57, 180] width 36 height 36
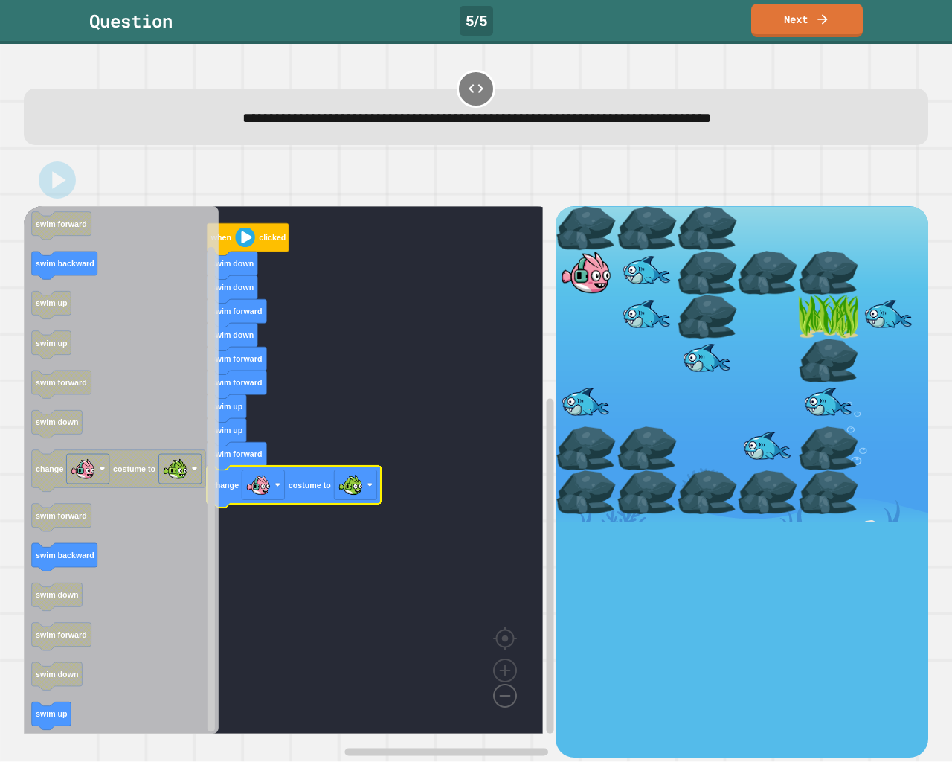
click at [508, 696] on image "Blockly Workspace" at bounding box center [480, 661] width 71 height 92
click at [506, 699] on image "Blockly Workspace" at bounding box center [480, 661] width 71 height 92
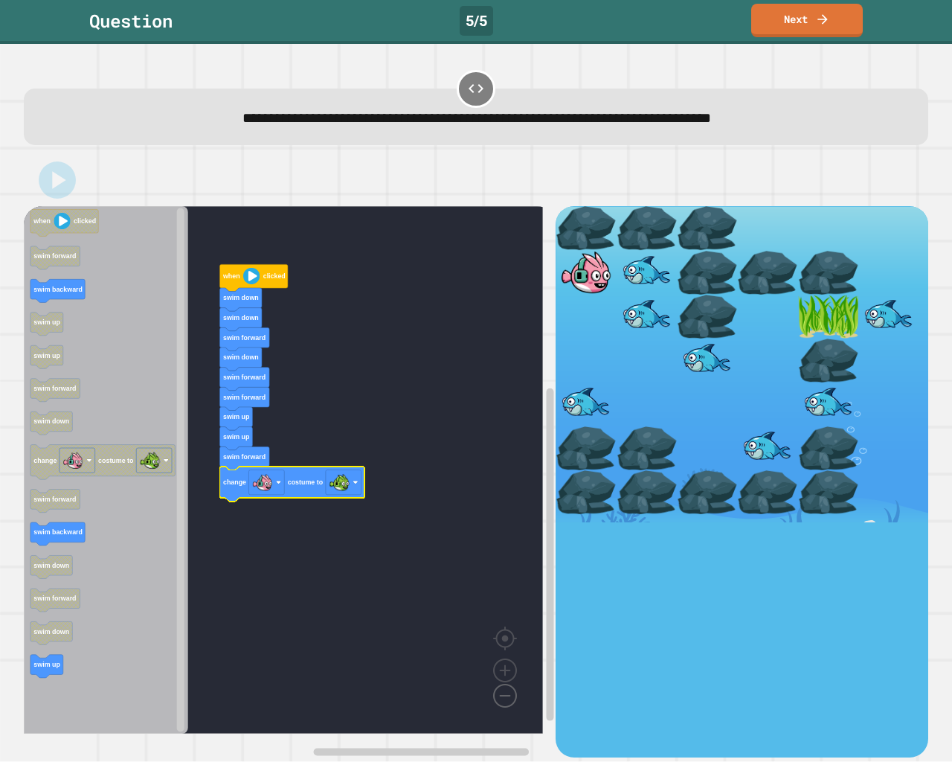
click at [506, 699] on image "Blockly Workspace" at bounding box center [480, 661] width 71 height 92
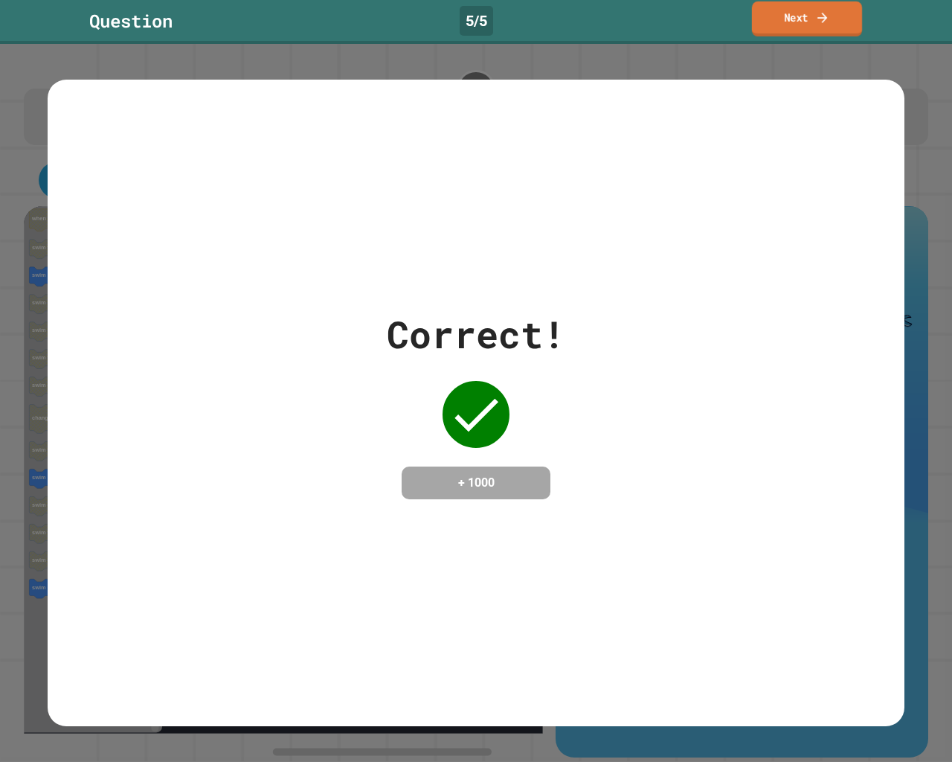
click at [788, 13] on link "Next" at bounding box center [807, 18] width 110 height 35
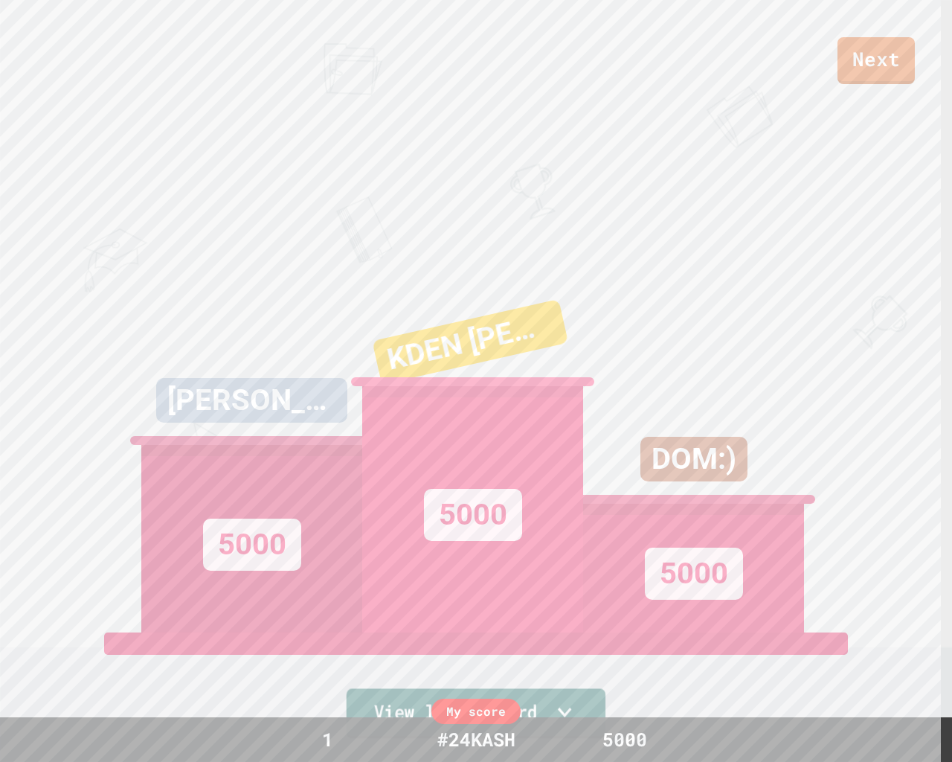
click at [600, 698] on link "View leaderboard" at bounding box center [476, 713] width 259 height 50
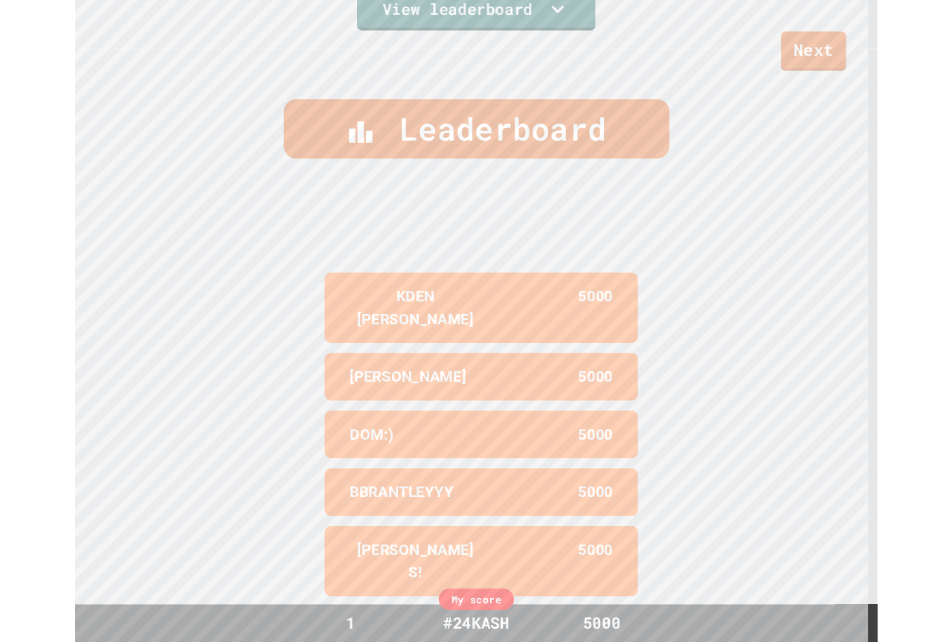
scroll to position [756, 0]
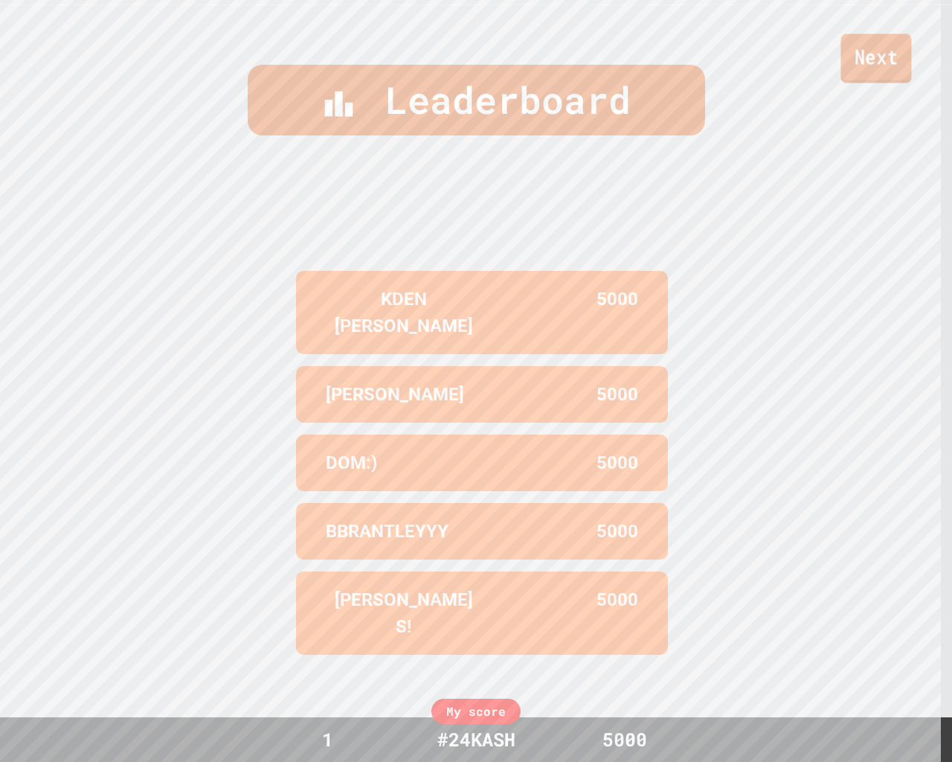
click at [876, 44] on link "Next" at bounding box center [875, 57] width 71 height 49
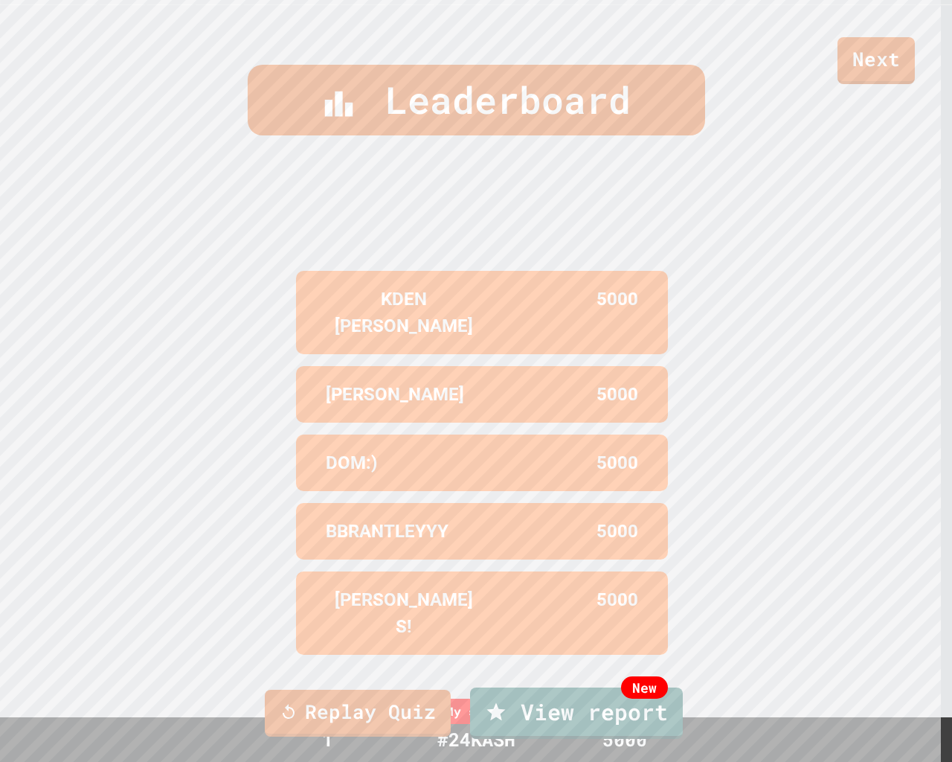
type textarea "**********"
